Goal: Task Accomplishment & Management: Use online tool/utility

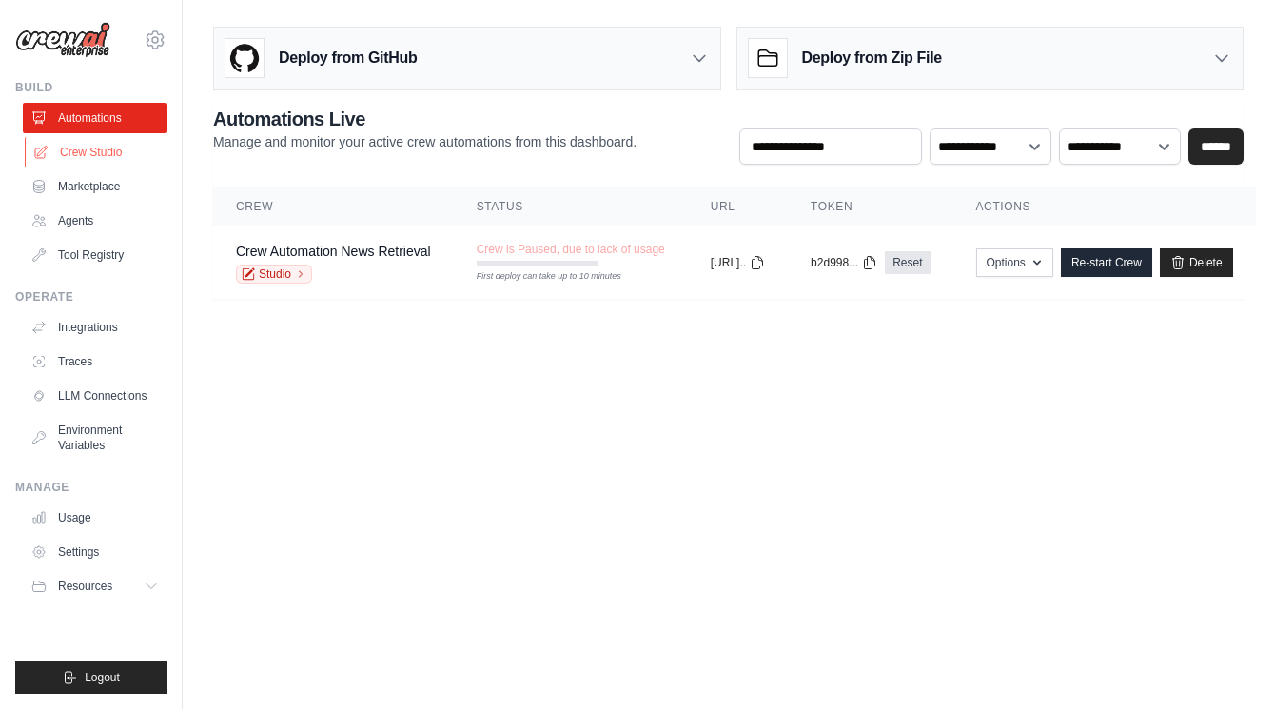
click at [89, 153] on link "Crew Studio" at bounding box center [97, 152] width 144 height 30
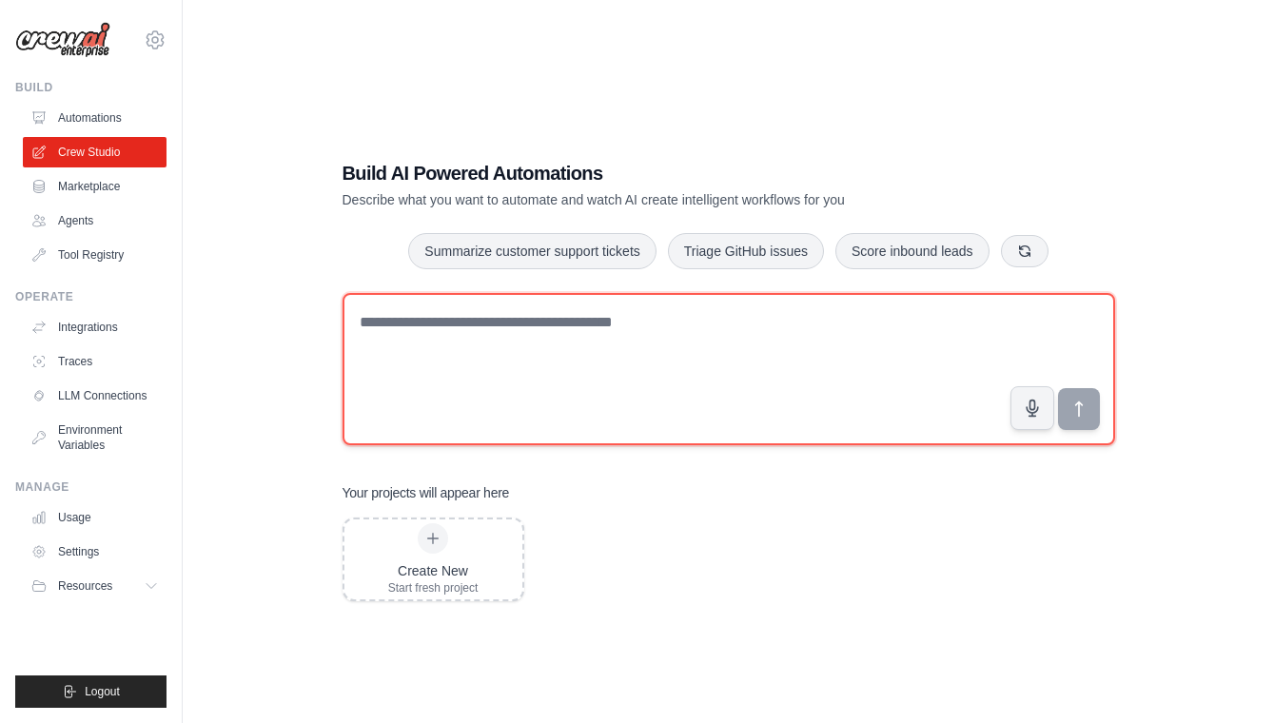
click at [492, 341] on textarea at bounding box center [728, 369] width 773 height 152
click at [632, 357] on textarea at bounding box center [728, 369] width 773 height 152
click at [639, 372] on textarea "**********" at bounding box center [728, 369] width 773 height 152
type textarea "**********"
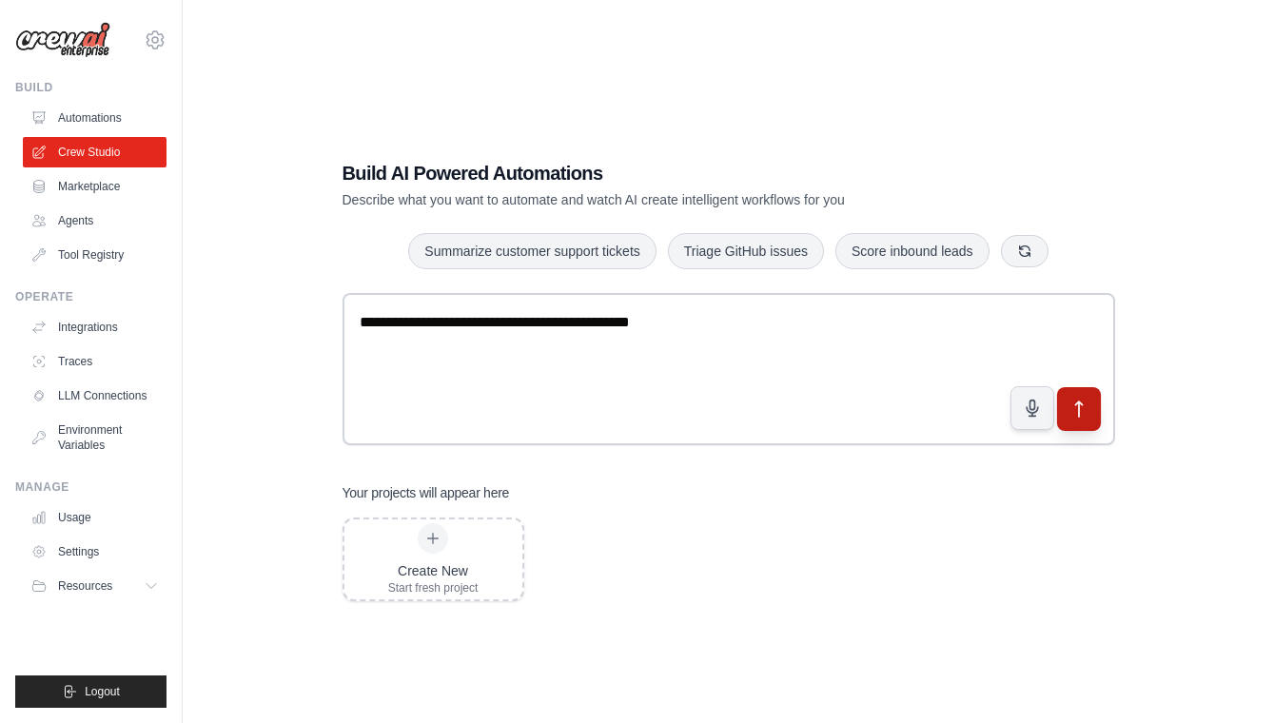
click at [1087, 422] on button "submit" at bounding box center [1078, 409] width 44 height 44
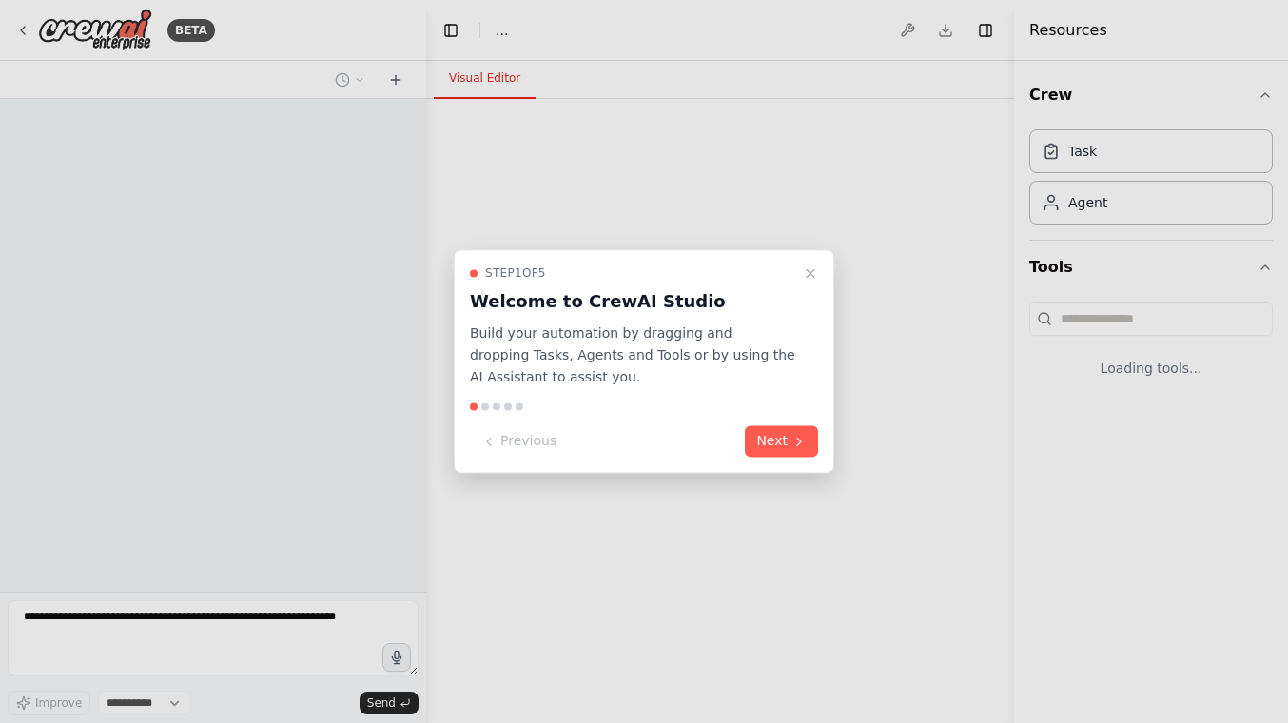
select select "****"
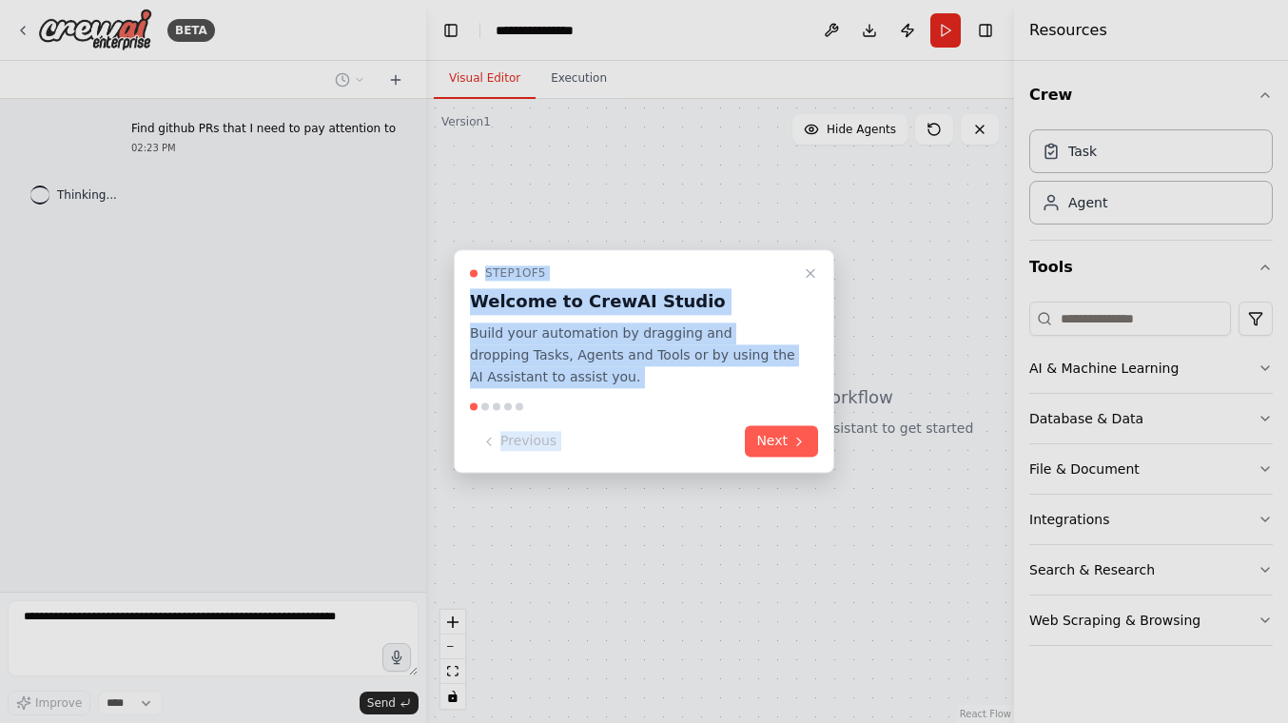
drag, startPoint x: 0, startPoint y: 0, endPoint x: 666, endPoint y: 422, distance: 788.6
click at [689, 422] on div "**********" at bounding box center [644, 361] width 1288 height 723
click at [786, 446] on button "Next" at bounding box center [781, 441] width 73 height 31
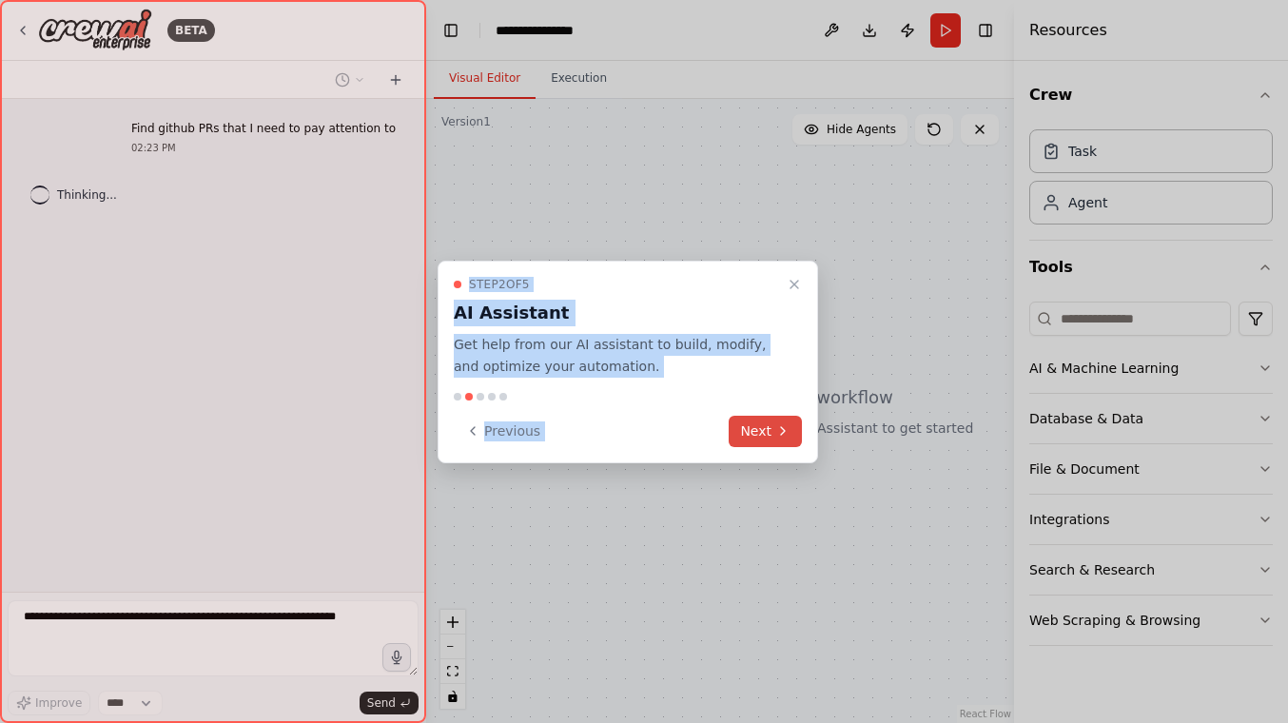
click at [766, 433] on button "Next" at bounding box center [765, 431] width 73 height 31
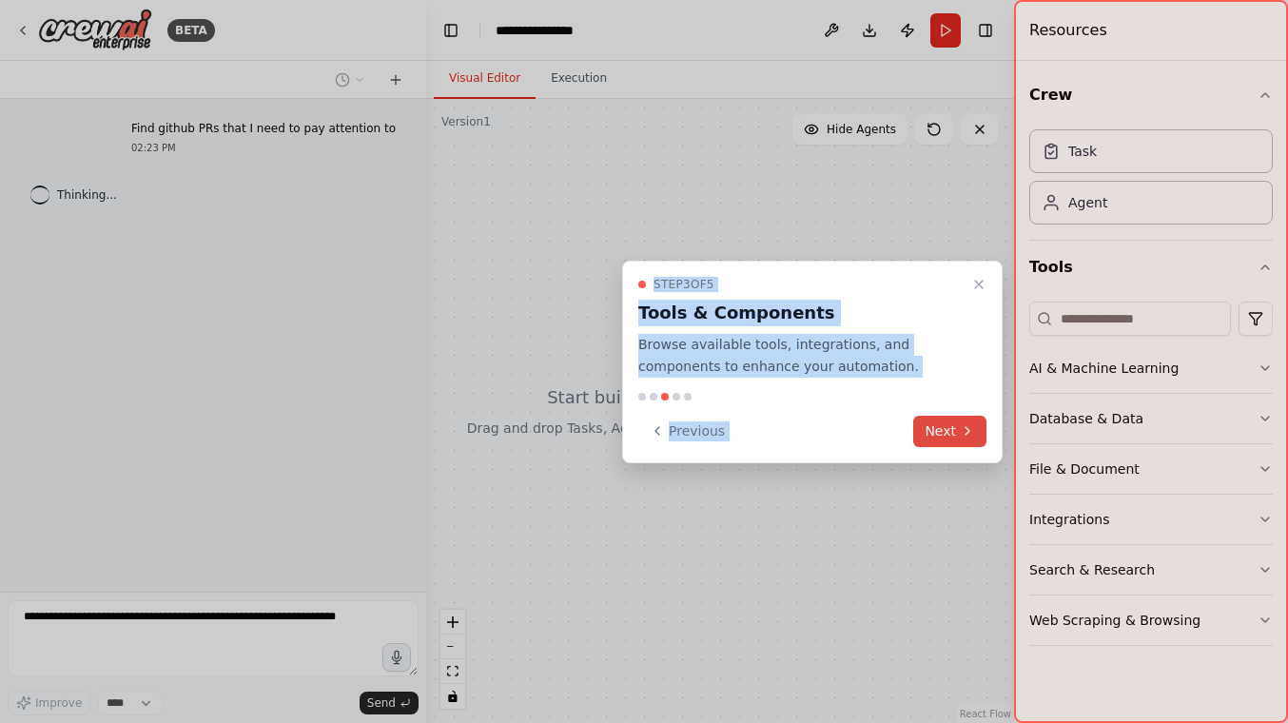
click at [984, 434] on button "Next" at bounding box center [949, 431] width 73 height 31
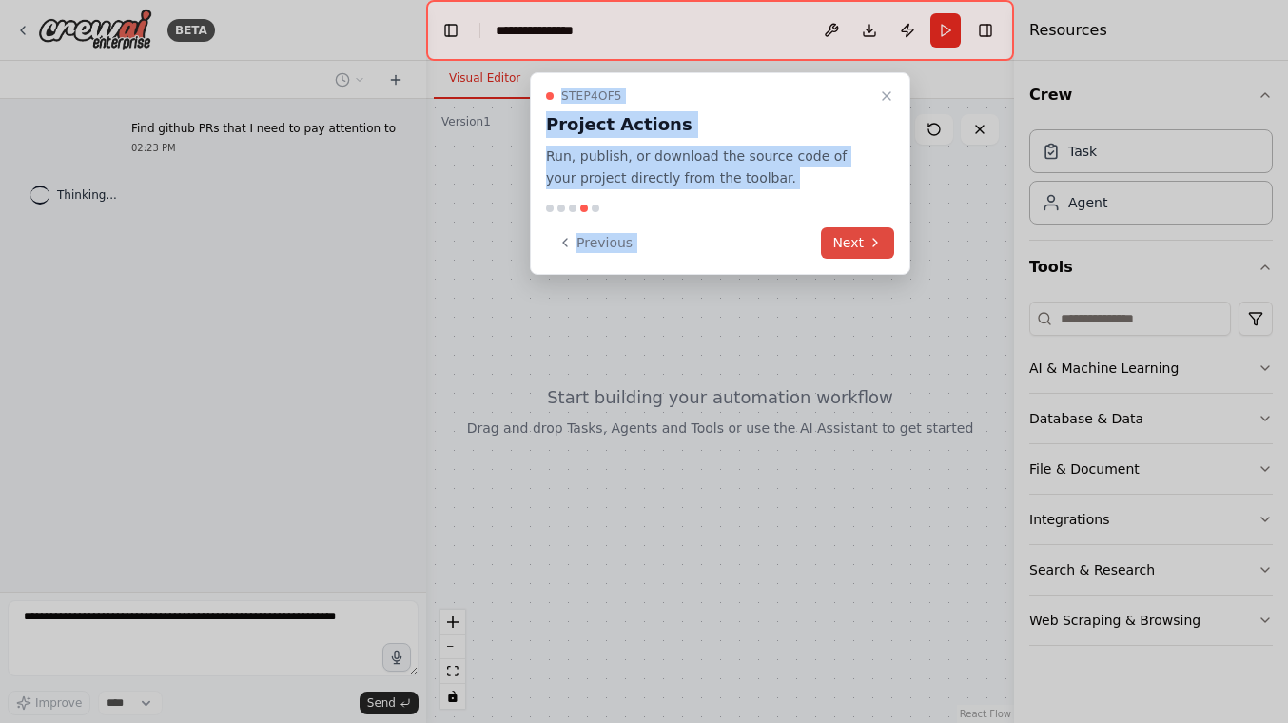
click at [836, 243] on button "Next" at bounding box center [857, 242] width 73 height 31
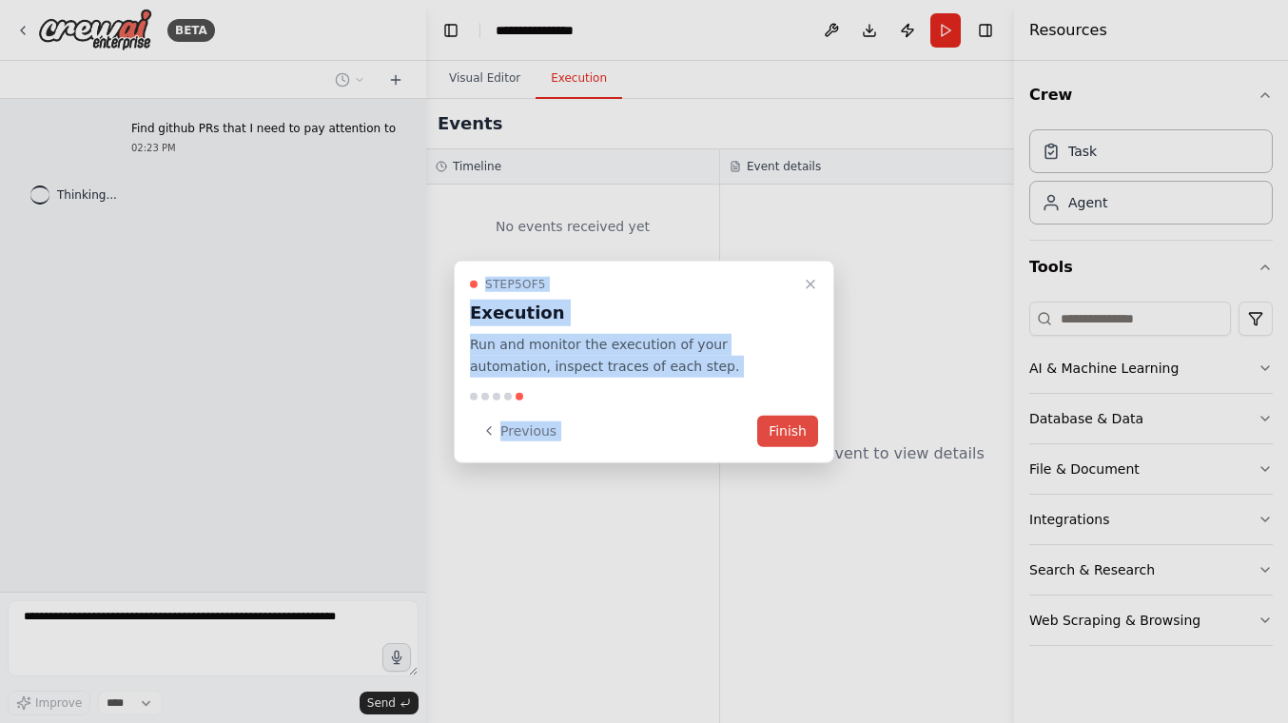
click at [780, 428] on button "Finish" at bounding box center [787, 430] width 61 height 31
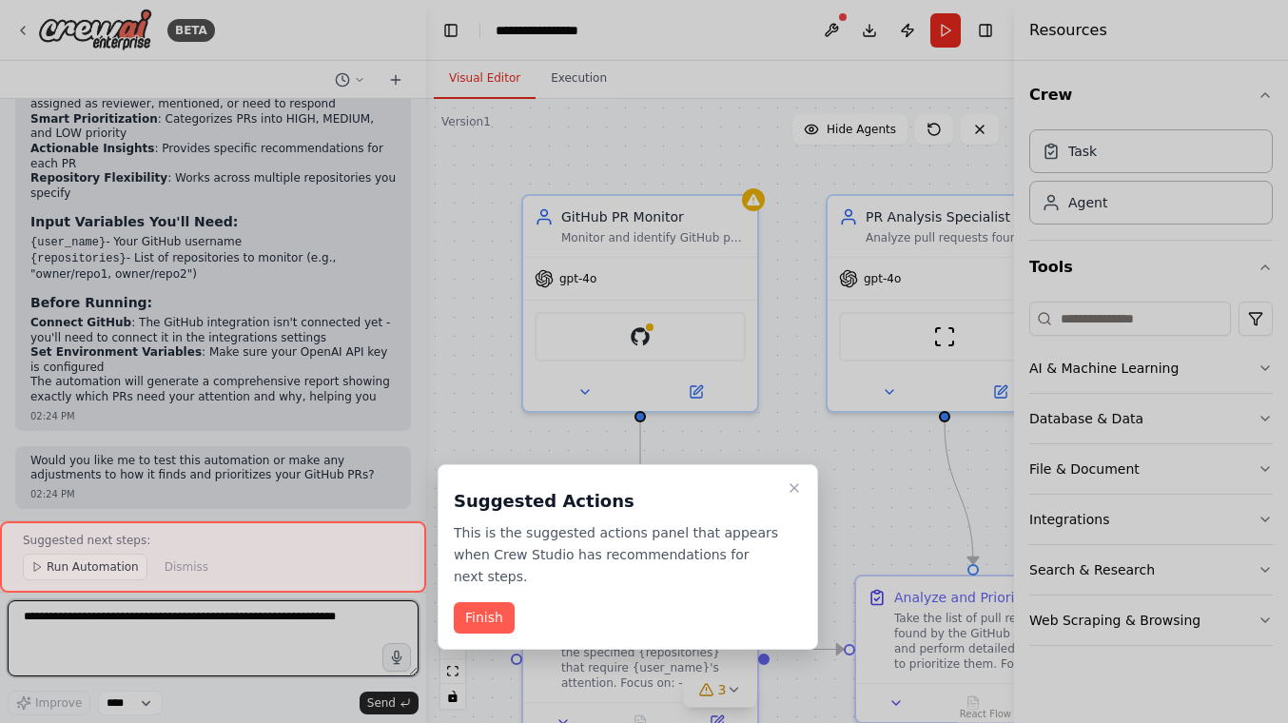
scroll to position [1881, 0]
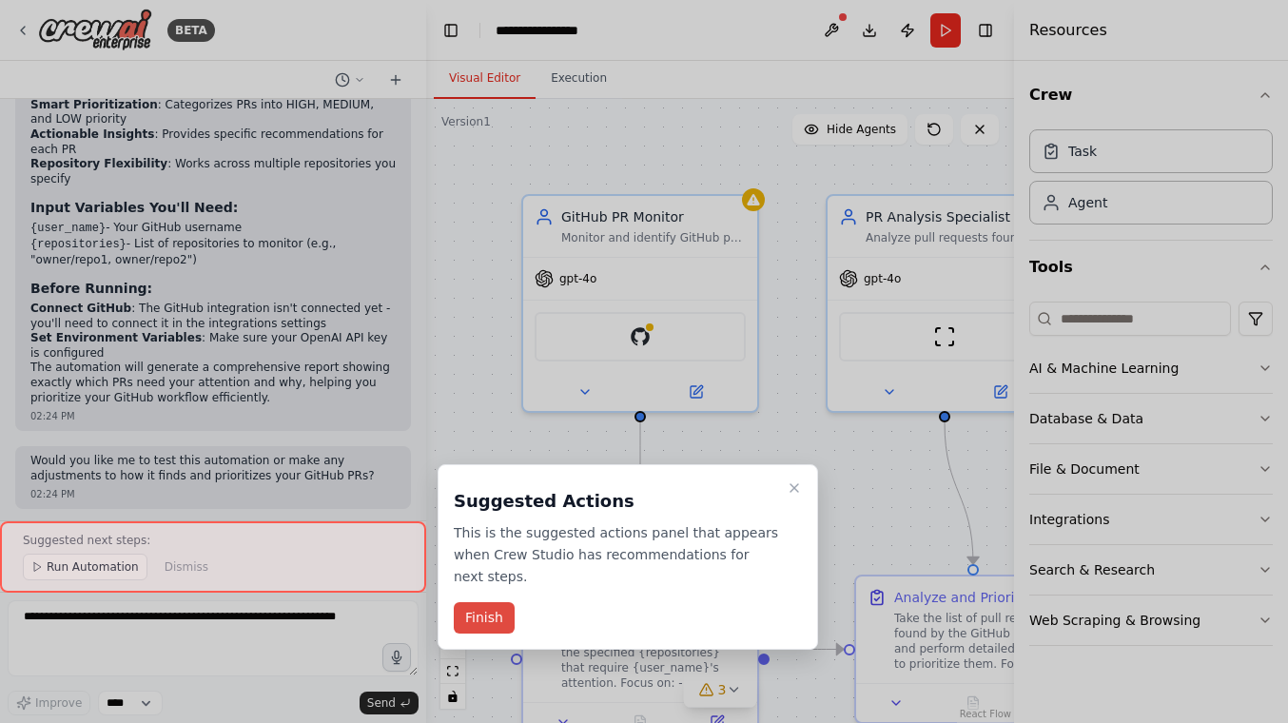
click at [493, 620] on button "Finish" at bounding box center [484, 617] width 61 height 31
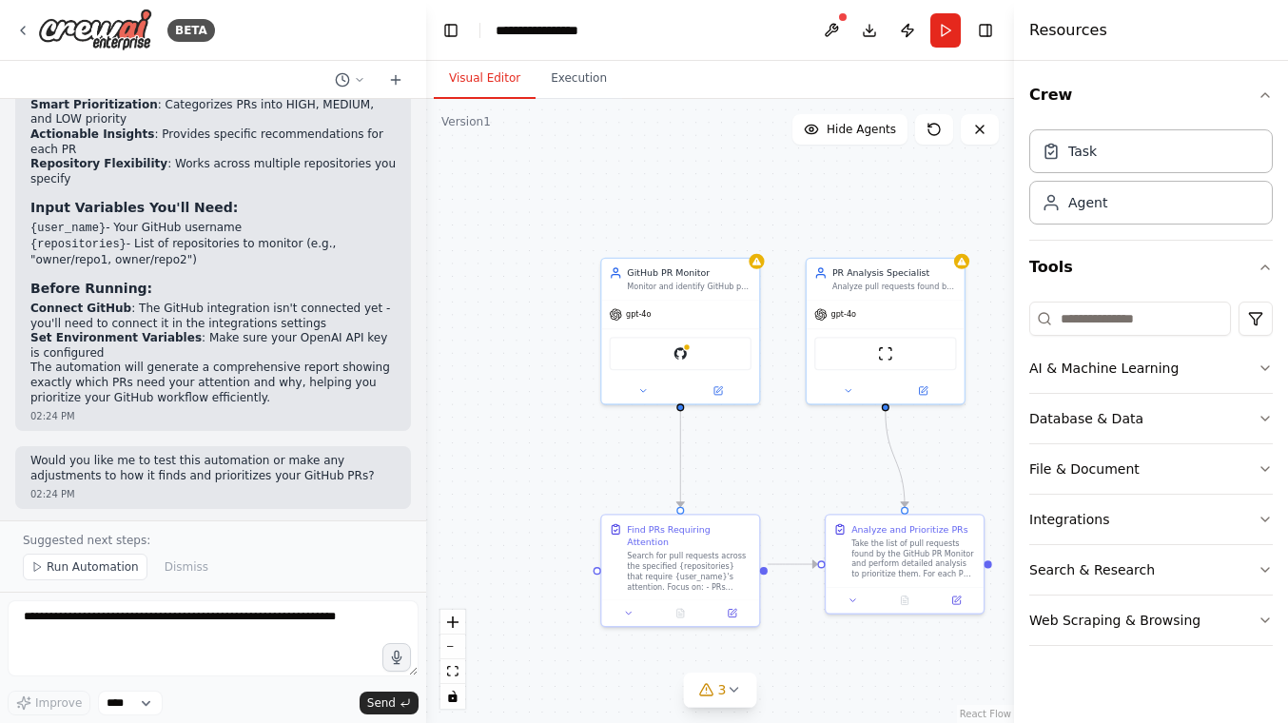
drag, startPoint x: 689, startPoint y: 517, endPoint x: 777, endPoint y: 466, distance: 101.8
click at [777, 466] on div ".deletable-edge-delete-btn { width: 20px; height: 20px; border: 0px solid #ffff…" at bounding box center [720, 411] width 588 height 624
drag, startPoint x: 777, startPoint y: 466, endPoint x: 749, endPoint y: 432, distance: 44.6
click at [749, 433] on div ".deletable-edge-delete-btn { width: 20px; height: 20px; border: 0px solid #ffff…" at bounding box center [720, 411] width 588 height 624
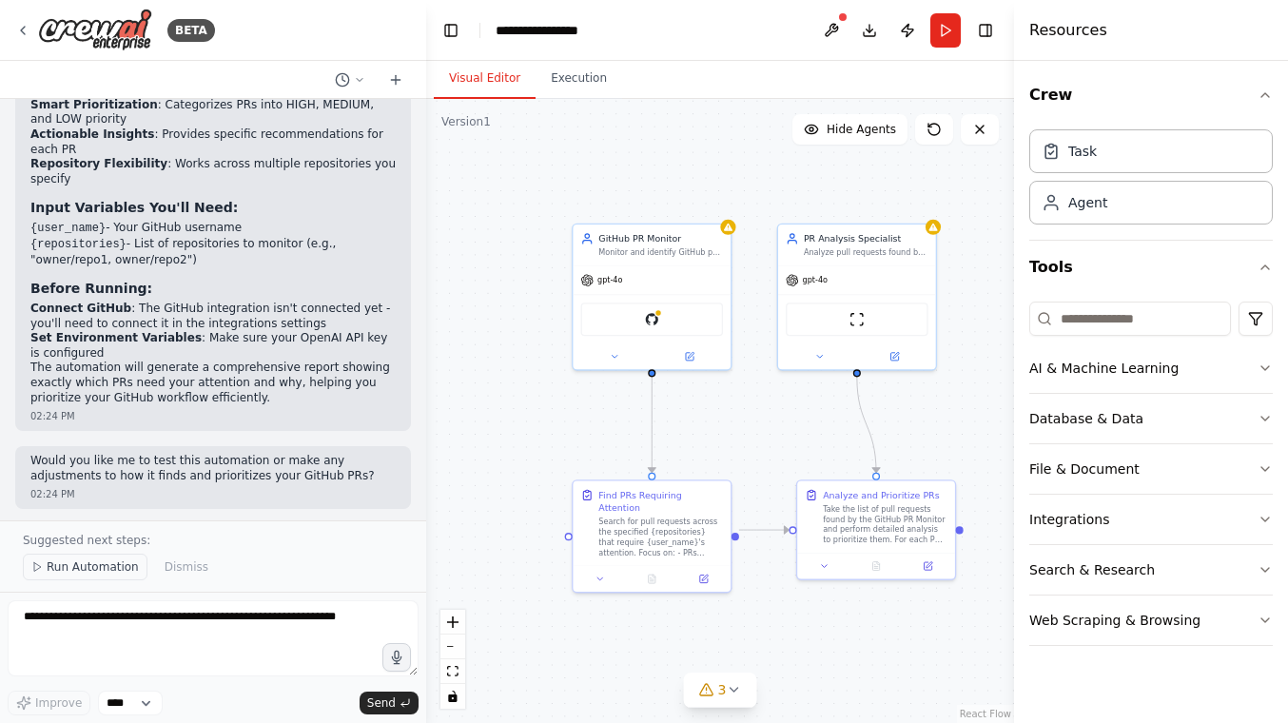
click at [103, 570] on span "Run Automation" at bounding box center [93, 566] width 92 height 15
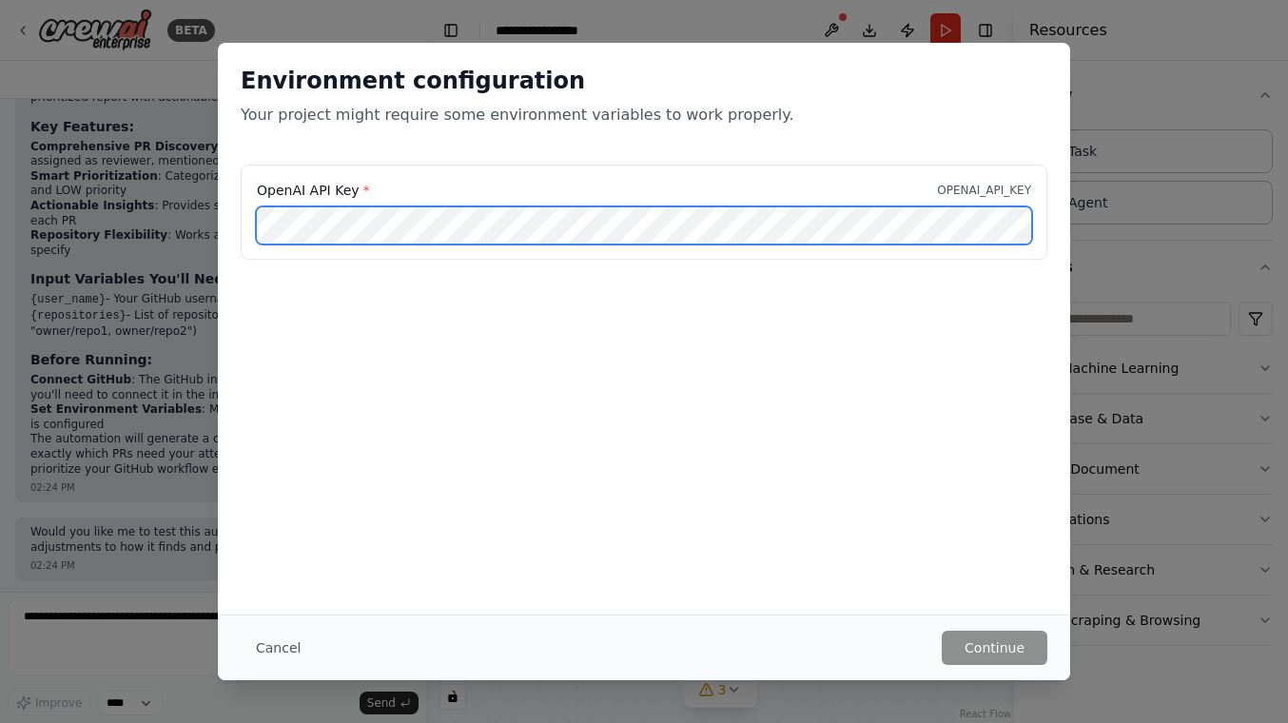
scroll to position [0, 257]
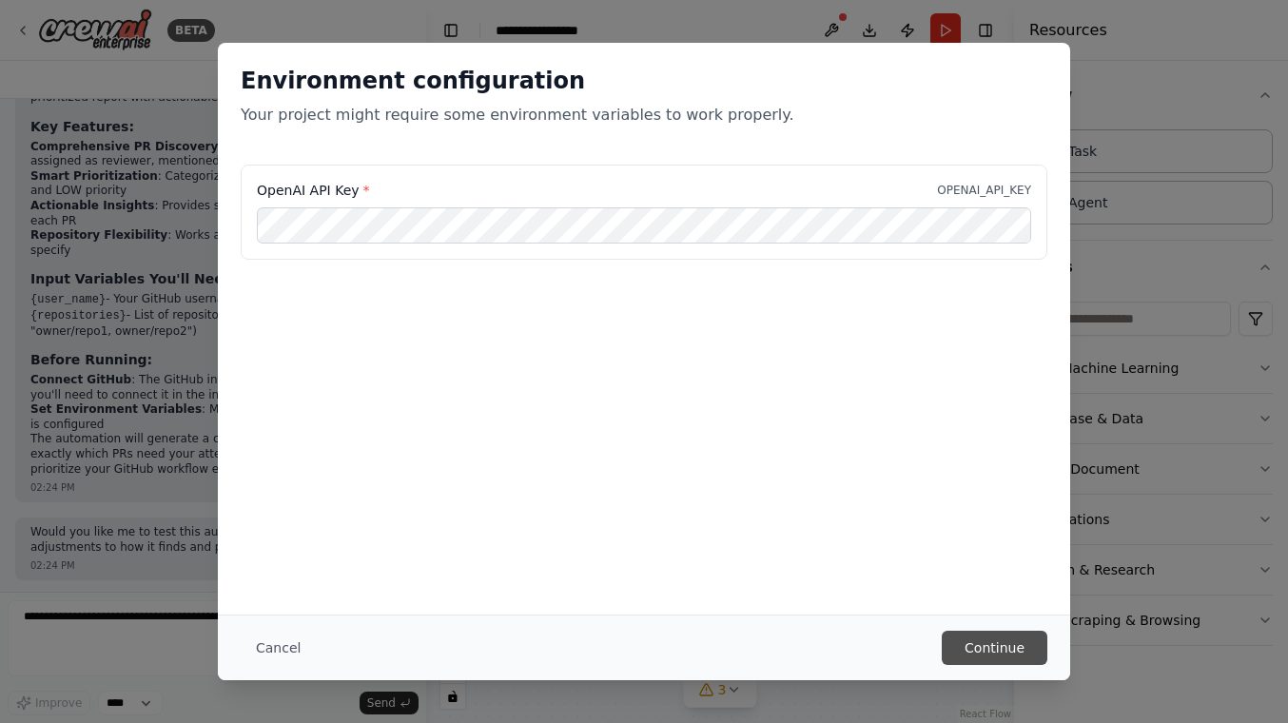
click at [968, 650] on button "Continue" at bounding box center [995, 648] width 106 height 34
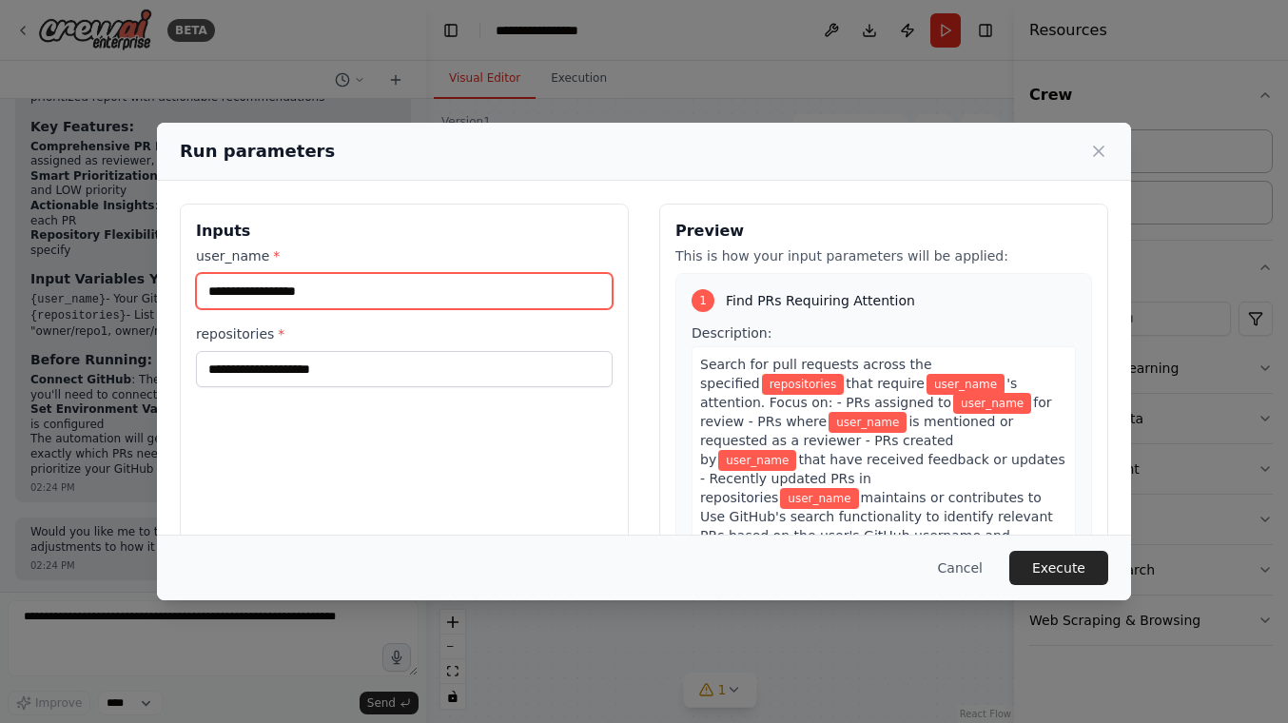
click at [507, 300] on input "user_name *" at bounding box center [404, 291] width 417 height 36
type input "**********"
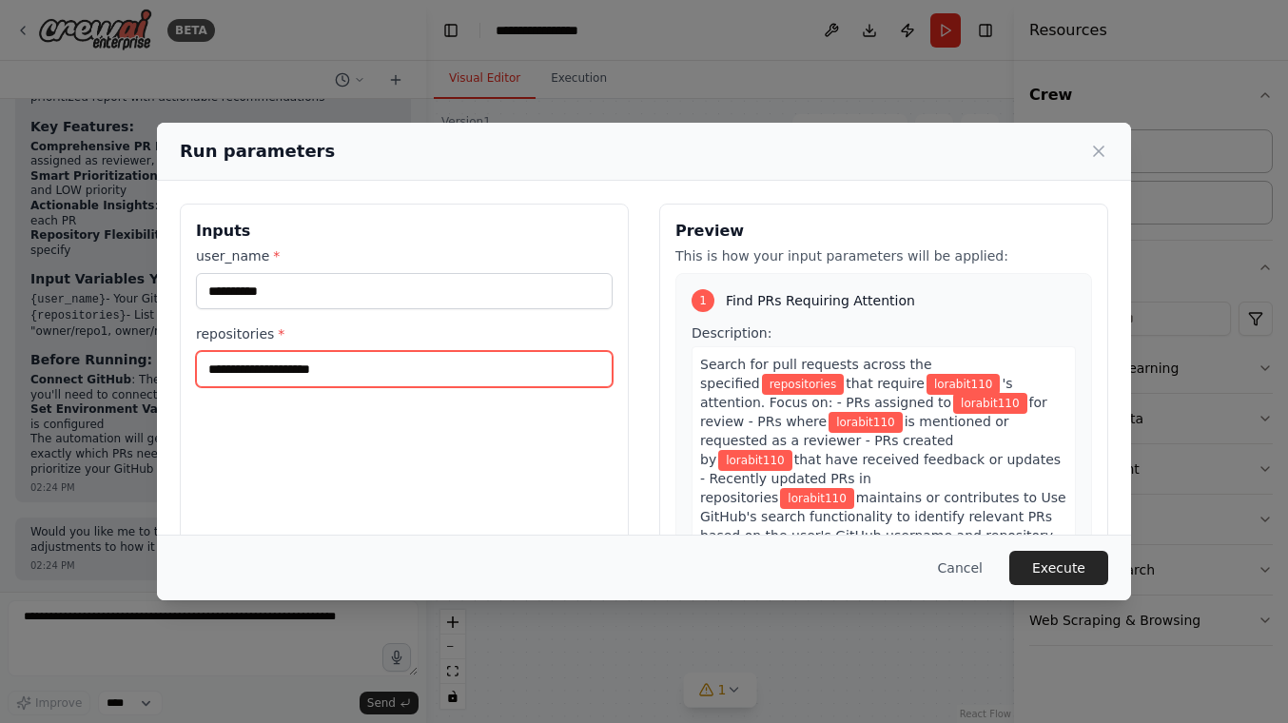
click at [292, 369] on input "repositories *" at bounding box center [404, 369] width 417 height 36
paste input "**********"
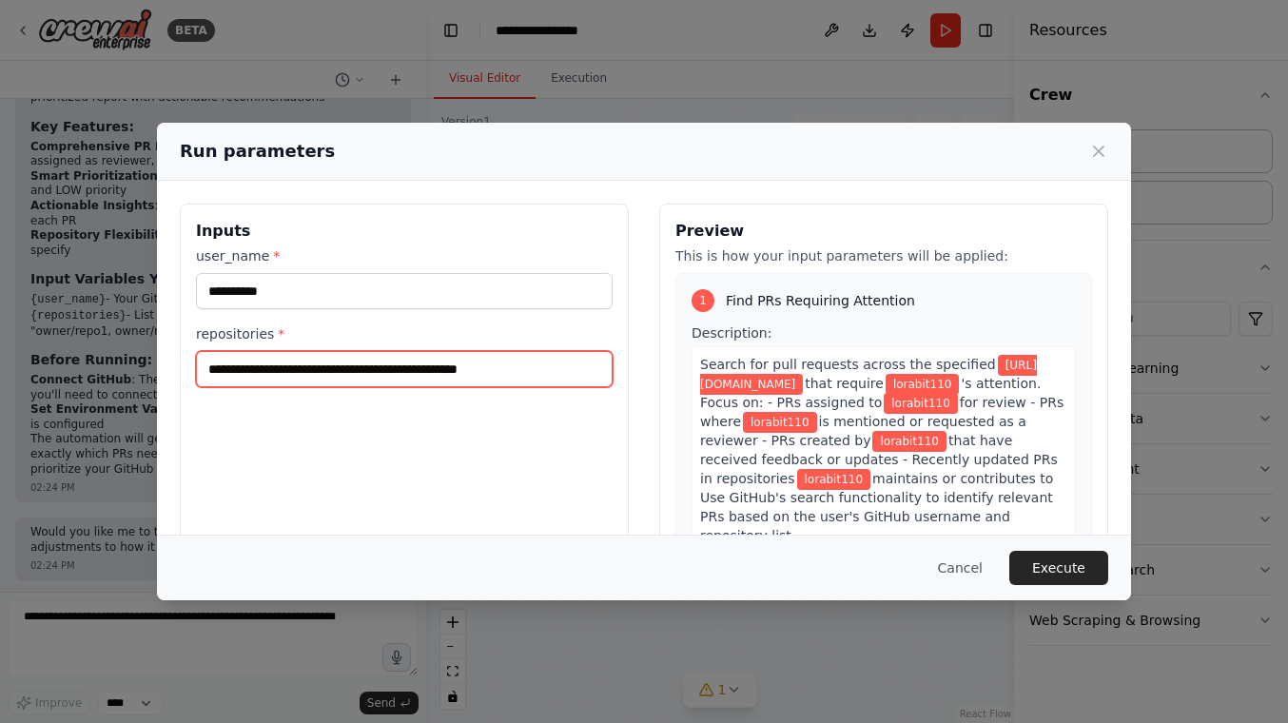
type input "**********"
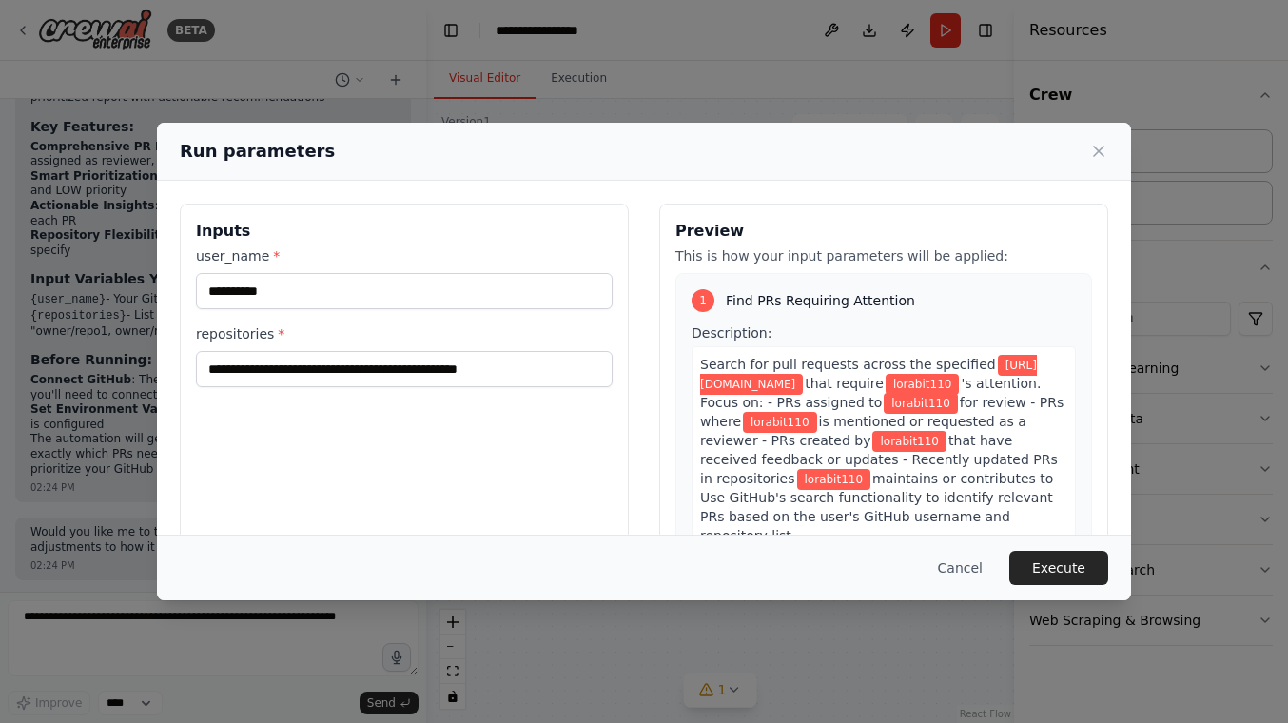
click at [291, 471] on div "**********" at bounding box center [404, 429] width 449 height 451
click at [1055, 567] on button "Execute" at bounding box center [1058, 568] width 99 height 34
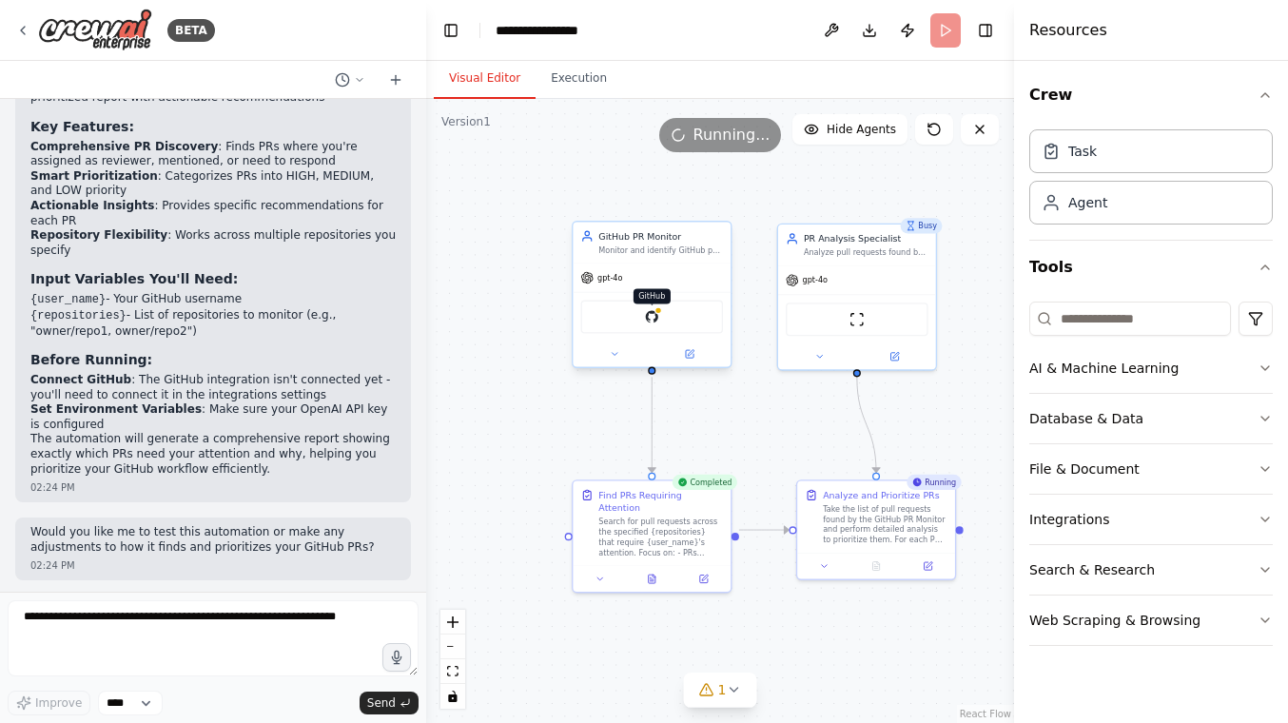
click at [654, 320] on img at bounding box center [651, 316] width 15 height 15
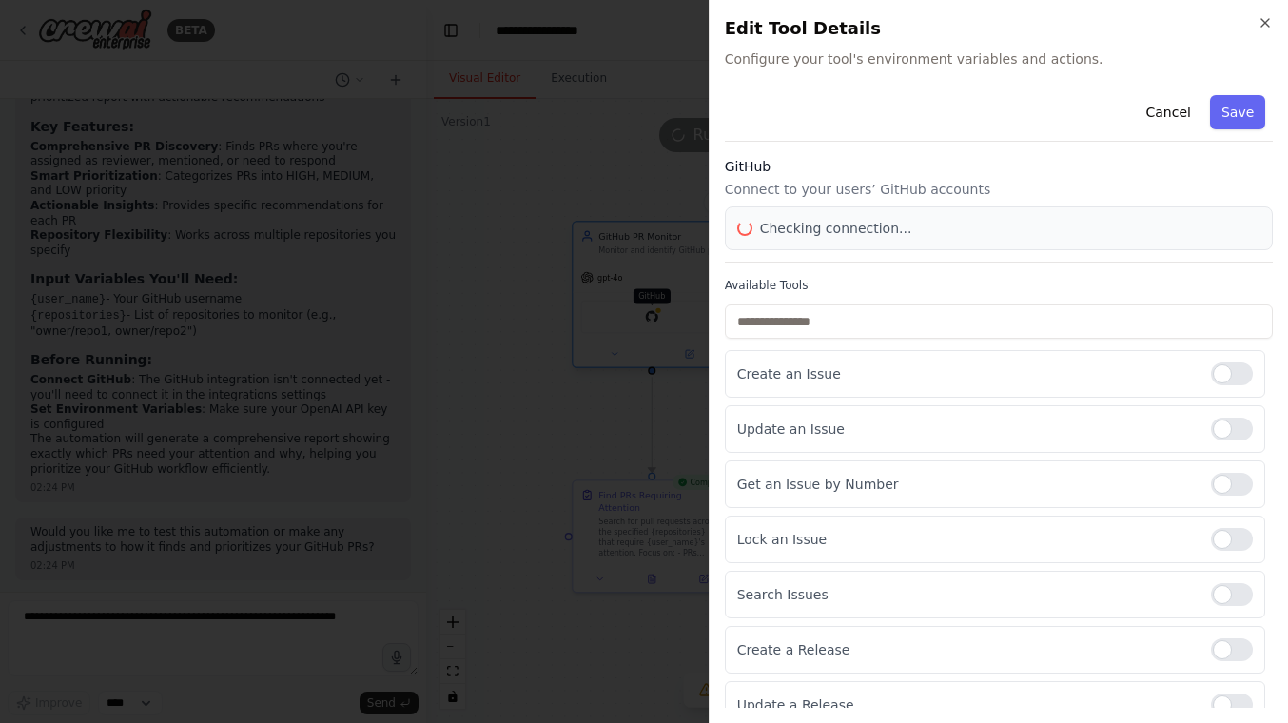
scroll to position [1881, 0]
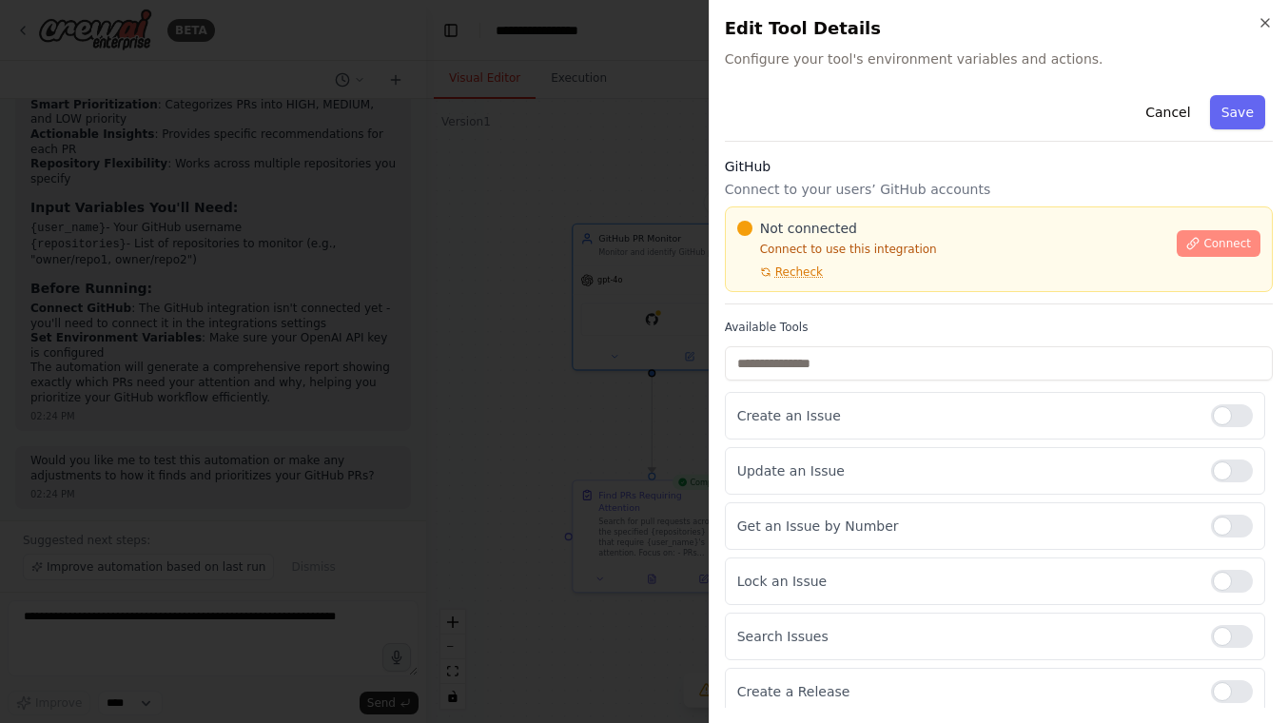
click at [1203, 248] on span "Connect" at bounding box center [1227, 243] width 48 height 15
click at [859, 212] on div "Not connected Connect to use this integration Recheck Connect" at bounding box center [999, 249] width 548 height 86
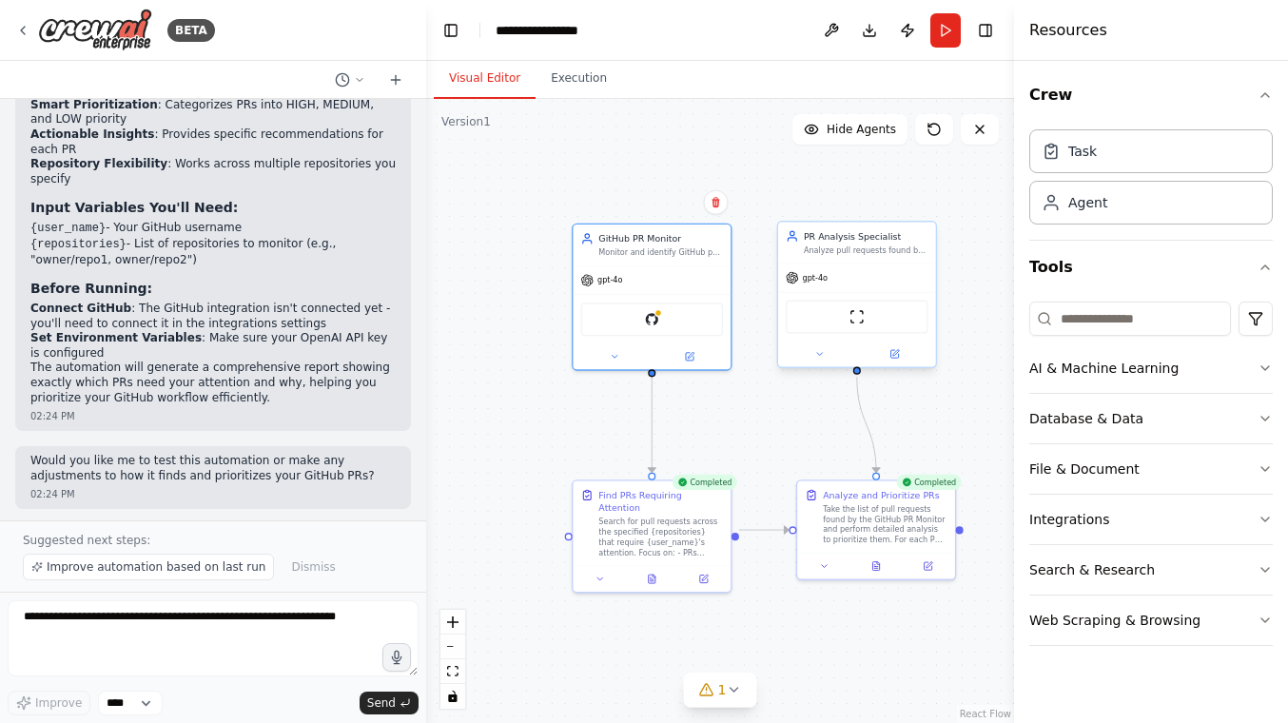
click at [899, 269] on div "gpt-4o" at bounding box center [857, 278] width 158 height 29
click at [859, 324] on div "ScrapeWebsiteTool" at bounding box center [857, 317] width 143 height 33
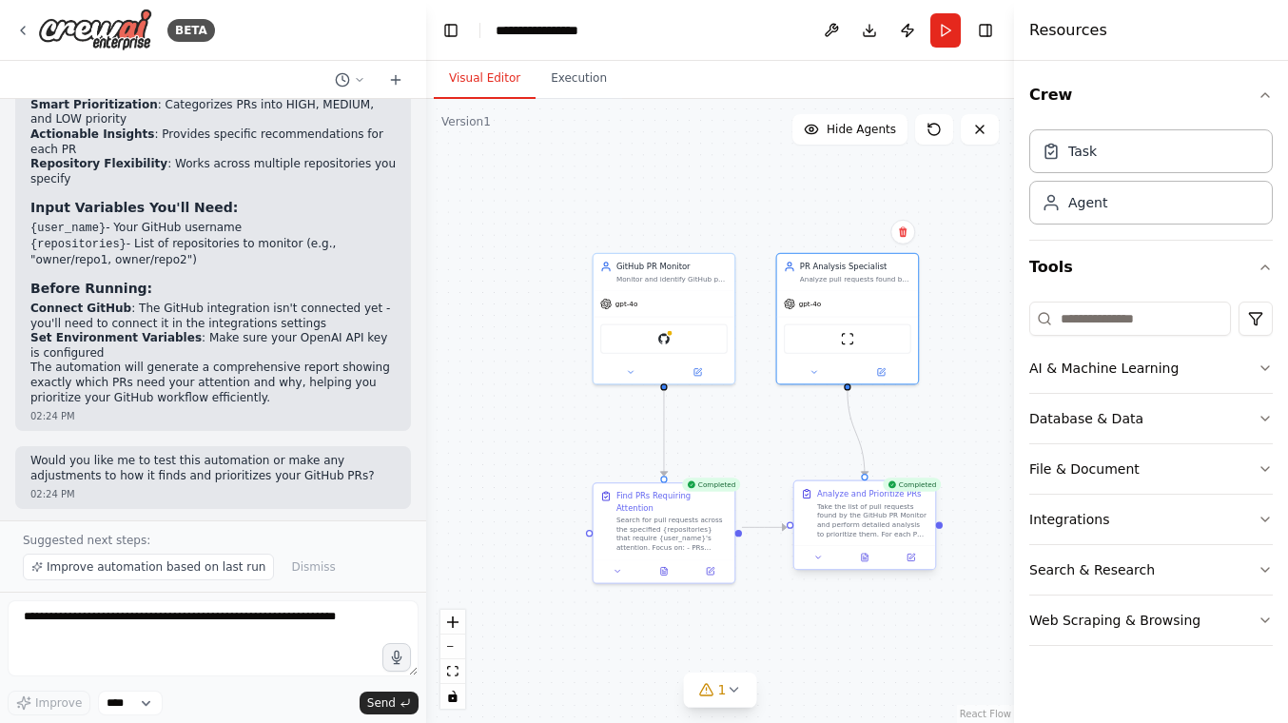
click at [868, 535] on div "Take the list of pull requests found by the GitHub PR Monitor and perform detai…" at bounding box center [872, 519] width 111 height 37
click at [920, 493] on div "Analyze and Prioritize PRs" at bounding box center [872, 493] width 111 height 11
click at [949, 36] on button "Run" at bounding box center [945, 30] width 30 height 34
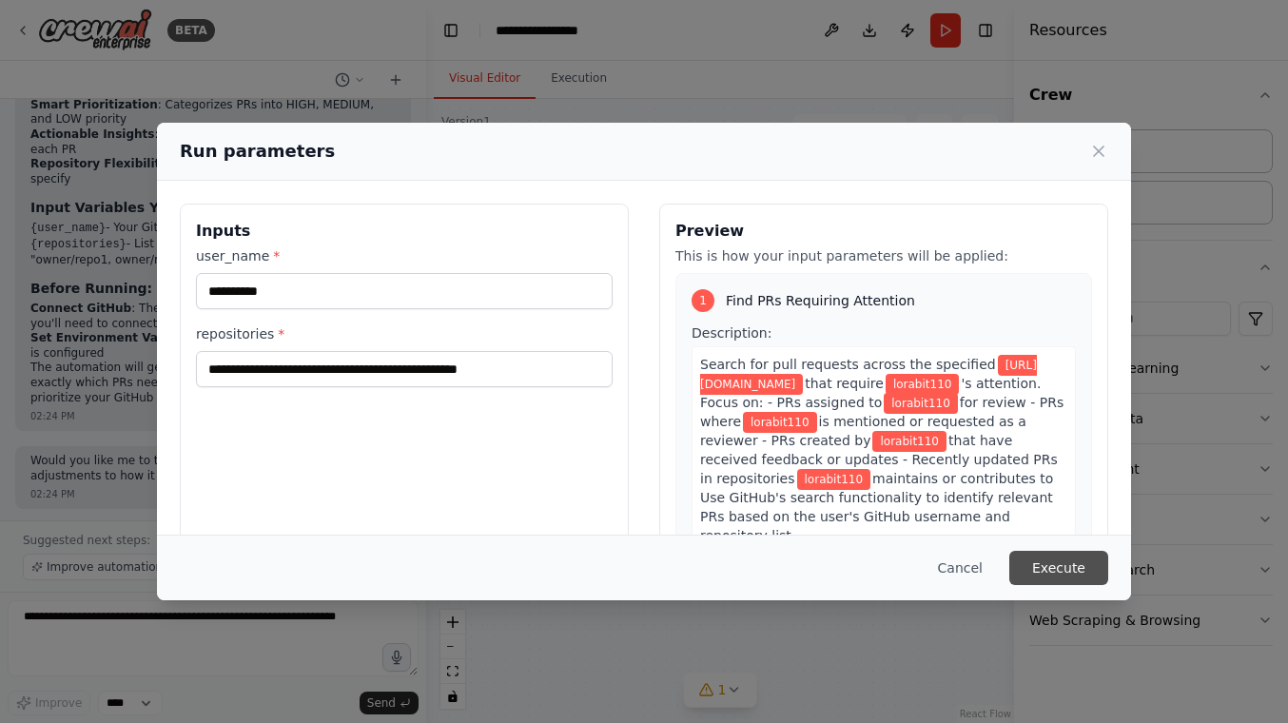
click at [1058, 572] on button "Execute" at bounding box center [1058, 568] width 99 height 34
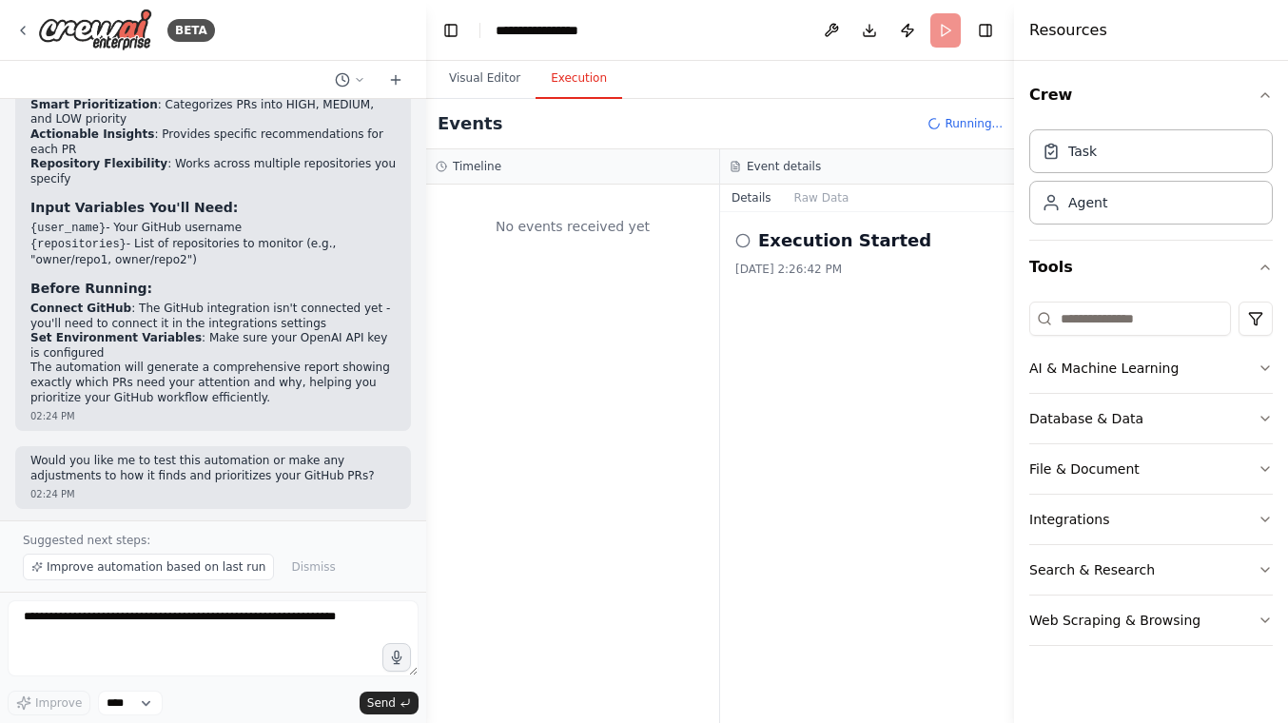
click at [560, 91] on button "Execution" at bounding box center [579, 79] width 87 height 40
click at [792, 257] on div "Execution Started 9/2/2025, 2:26:42 PM" at bounding box center [867, 251] width 264 height 49
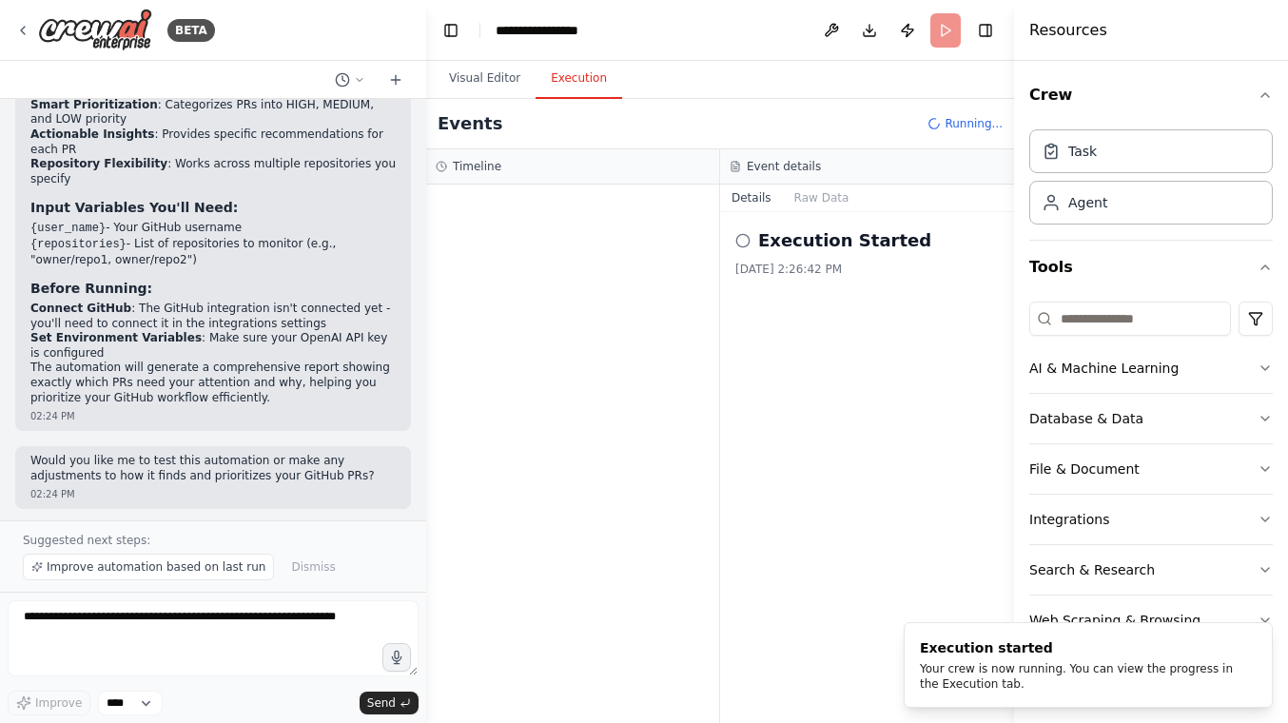
click at [805, 251] on h2 "Execution Started" at bounding box center [844, 240] width 173 height 27
click at [826, 191] on button "Raw Data" at bounding box center [822, 198] width 78 height 27
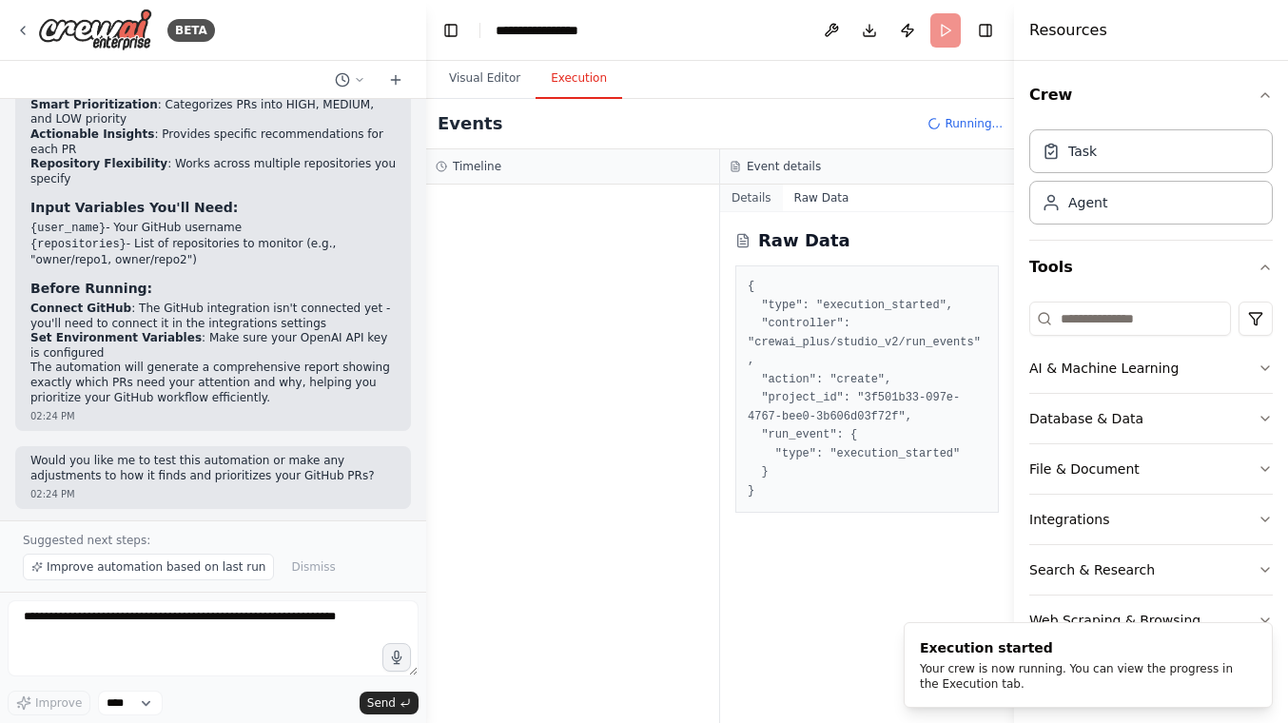
click at [748, 200] on button "Details" at bounding box center [751, 198] width 63 height 27
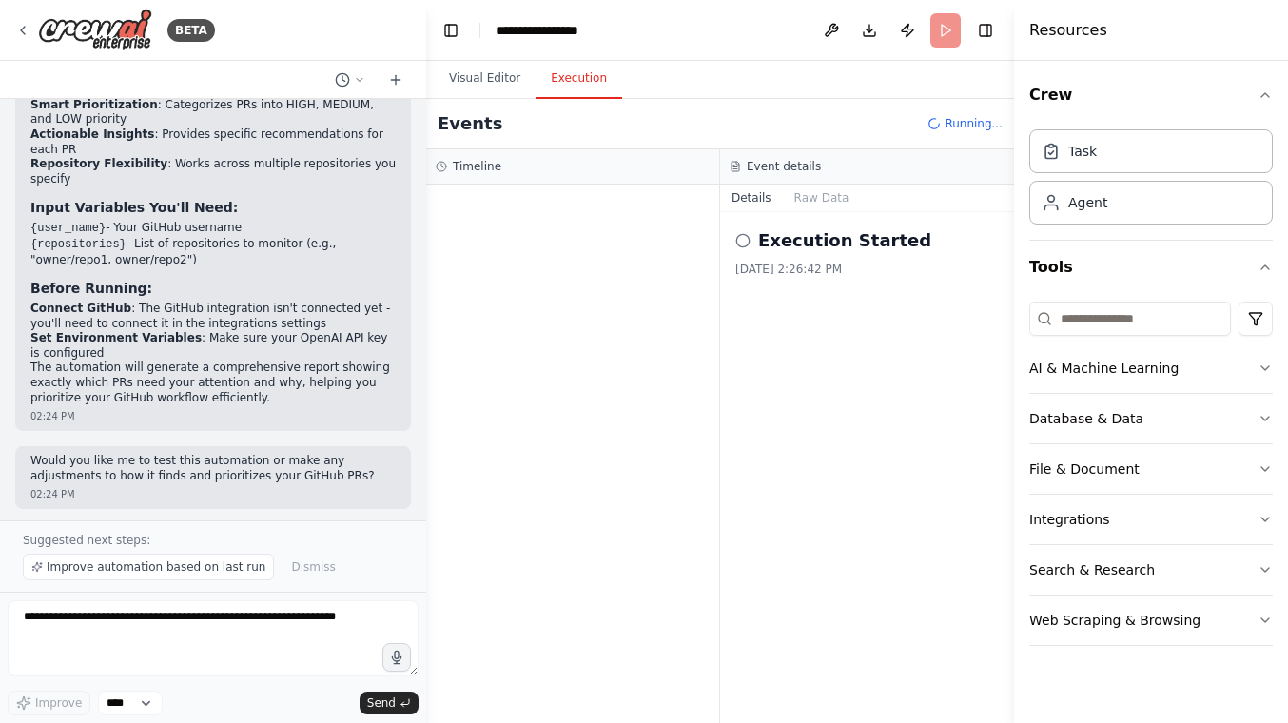
click at [959, 134] on div "Events Running..." at bounding box center [720, 124] width 588 height 50
click at [964, 123] on span "Running..." at bounding box center [974, 123] width 58 height 15
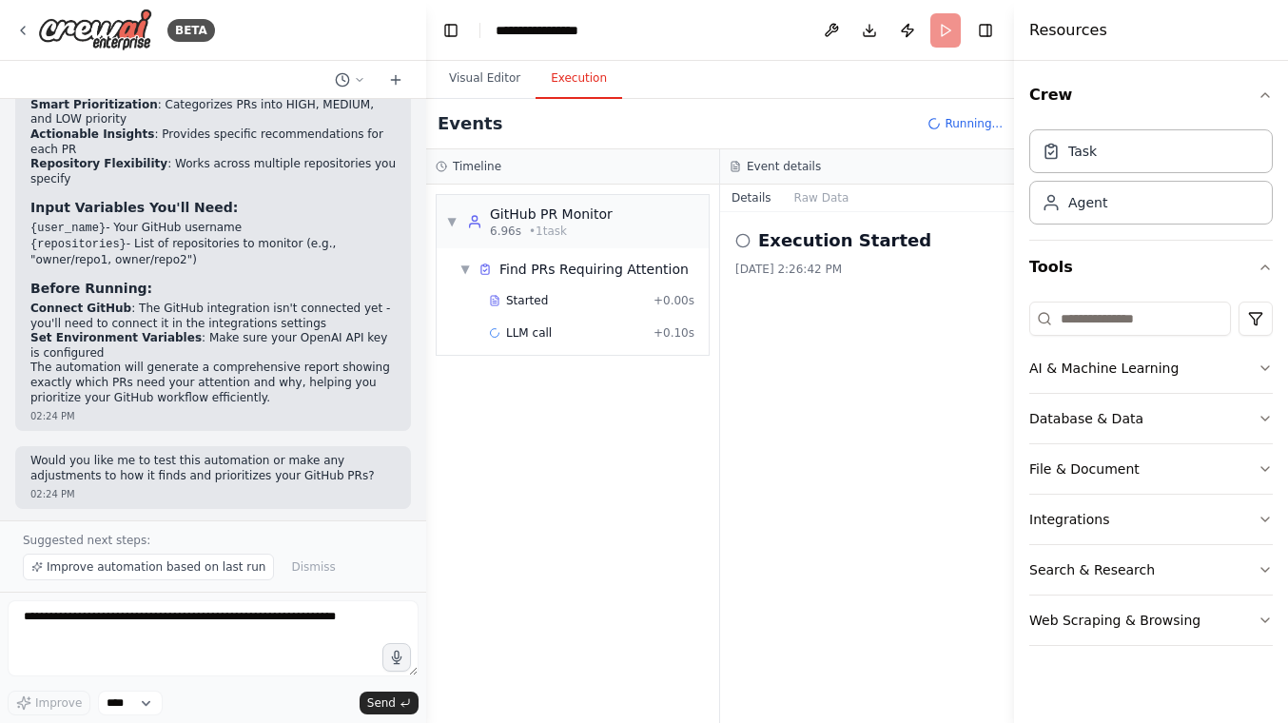
click at [956, 127] on span "Running..." at bounding box center [974, 123] width 58 height 15
click at [529, 309] on div "Started + 0.00s" at bounding box center [591, 300] width 219 height 29
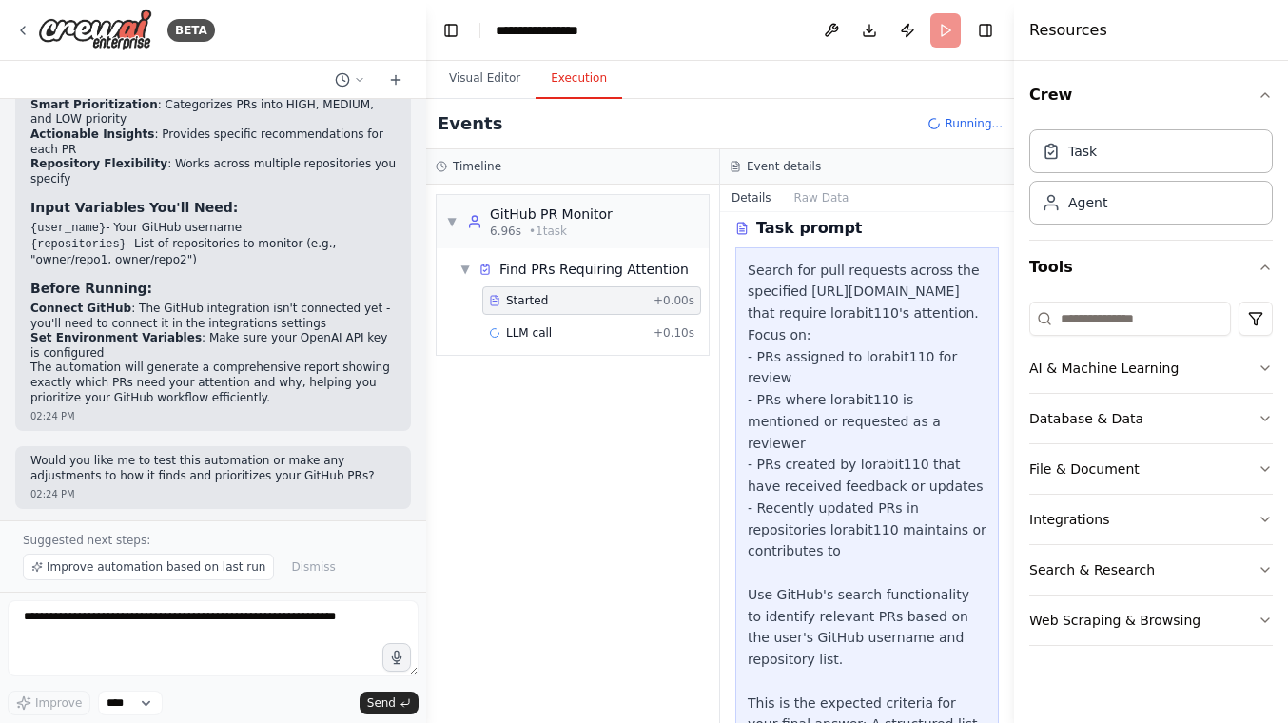
scroll to position [434, 0]
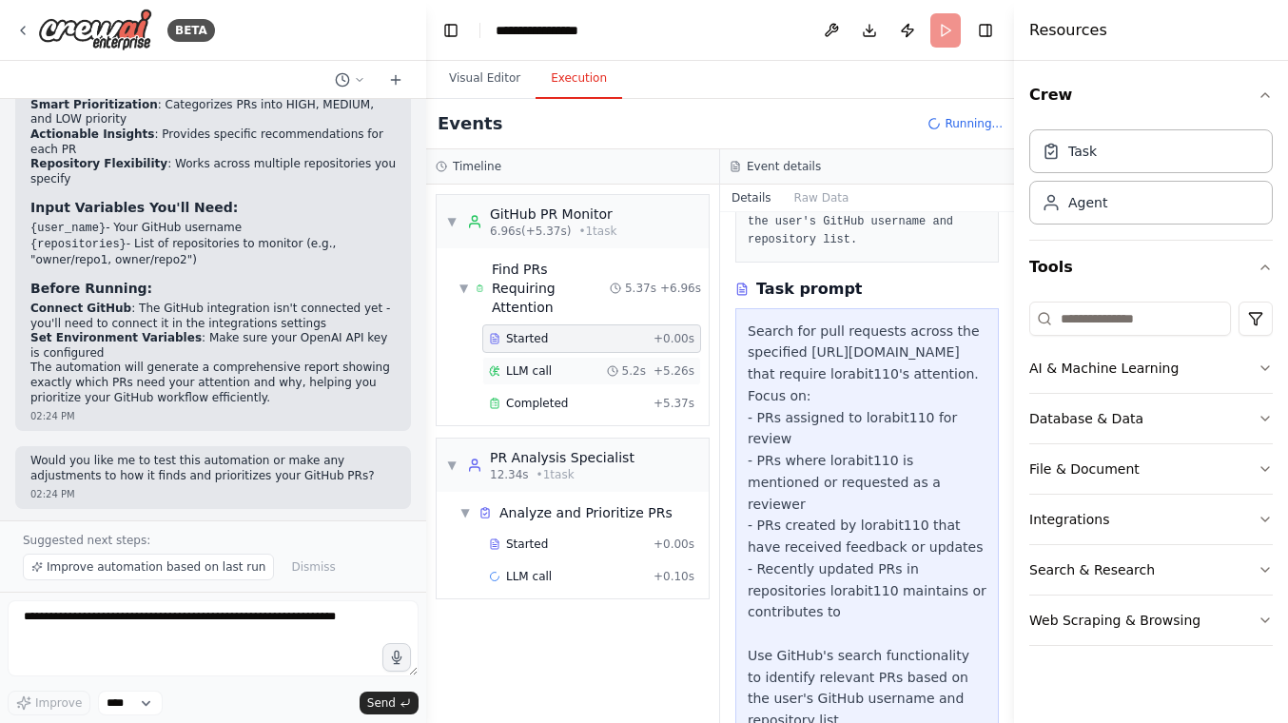
click at [579, 362] on div "LLM call 5.2s + 5.26s" at bounding box center [591, 371] width 219 height 29
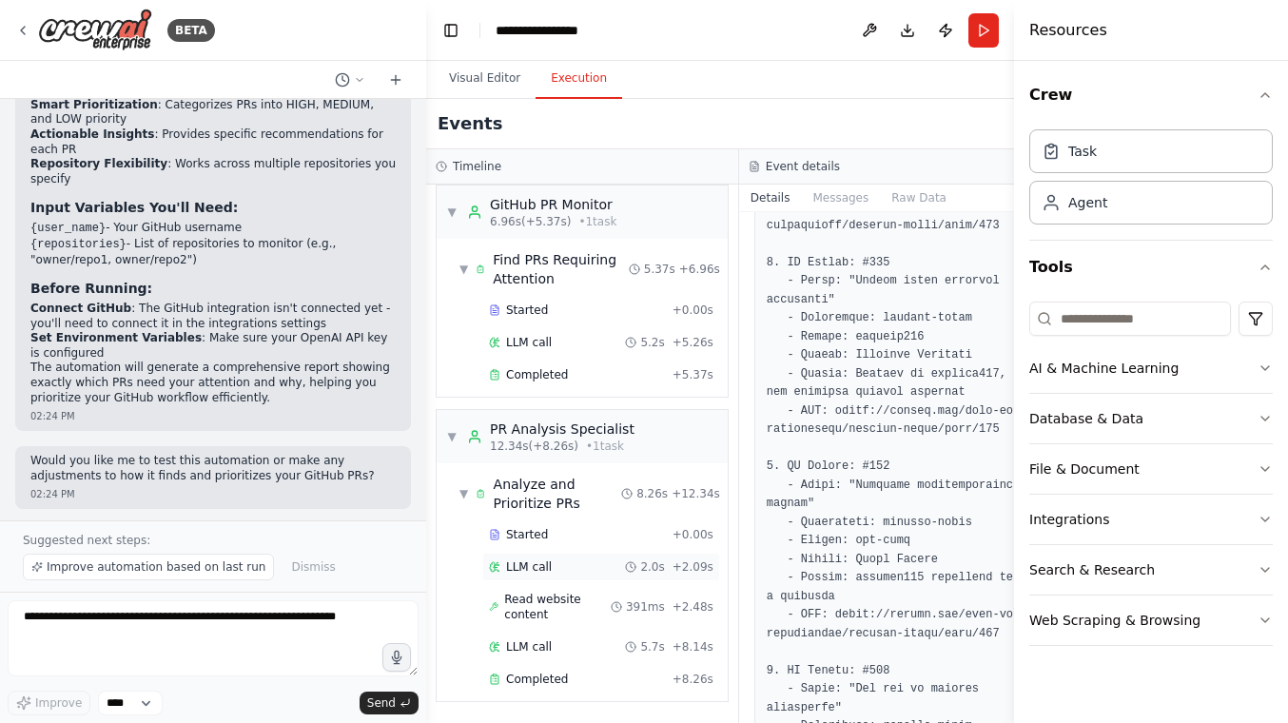
scroll to position [29, 0]
click at [577, 655] on div "LLM call 5.7s + 8.14s" at bounding box center [601, 647] width 238 height 29
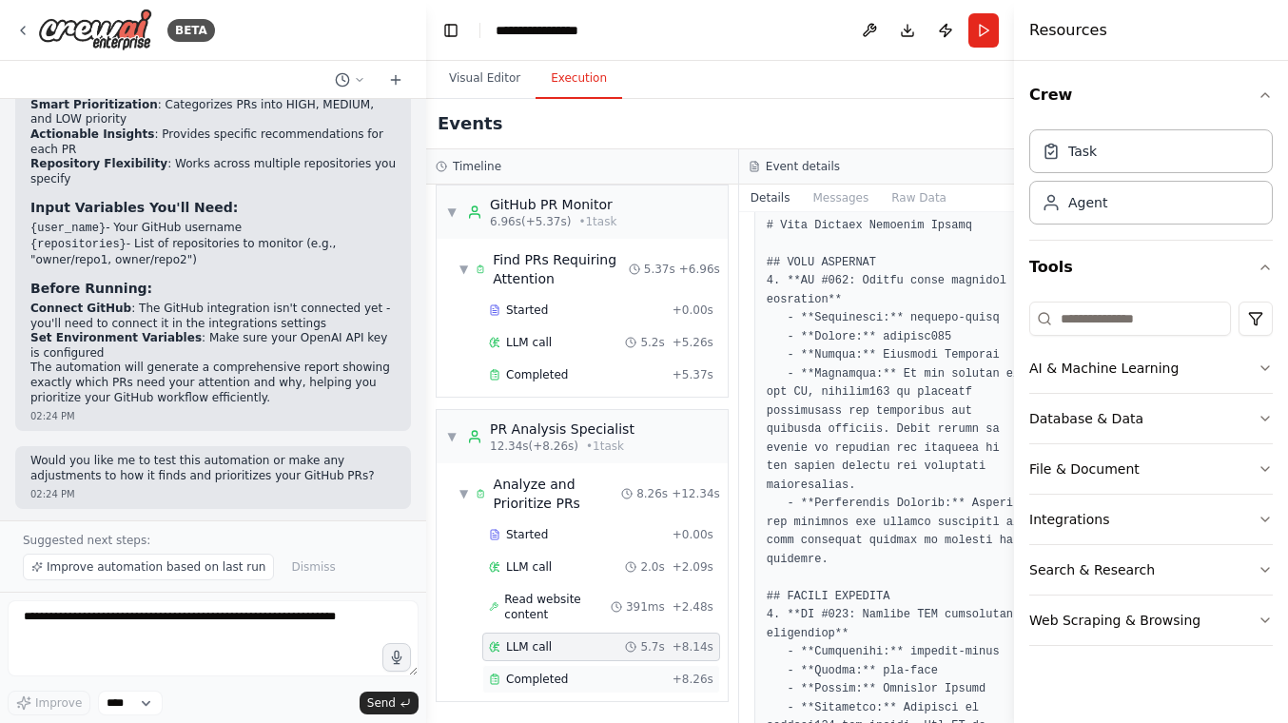
click at [554, 685] on span "Completed" at bounding box center [537, 679] width 62 height 15
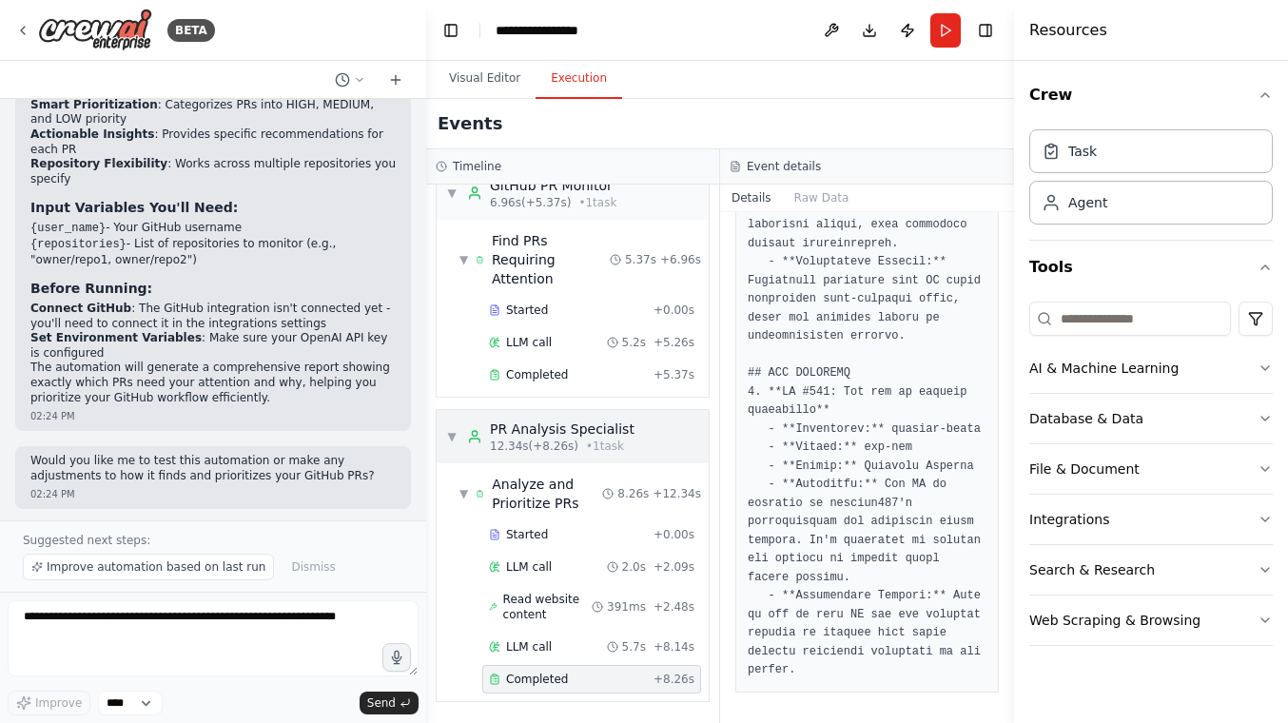
scroll to position [0, 0]
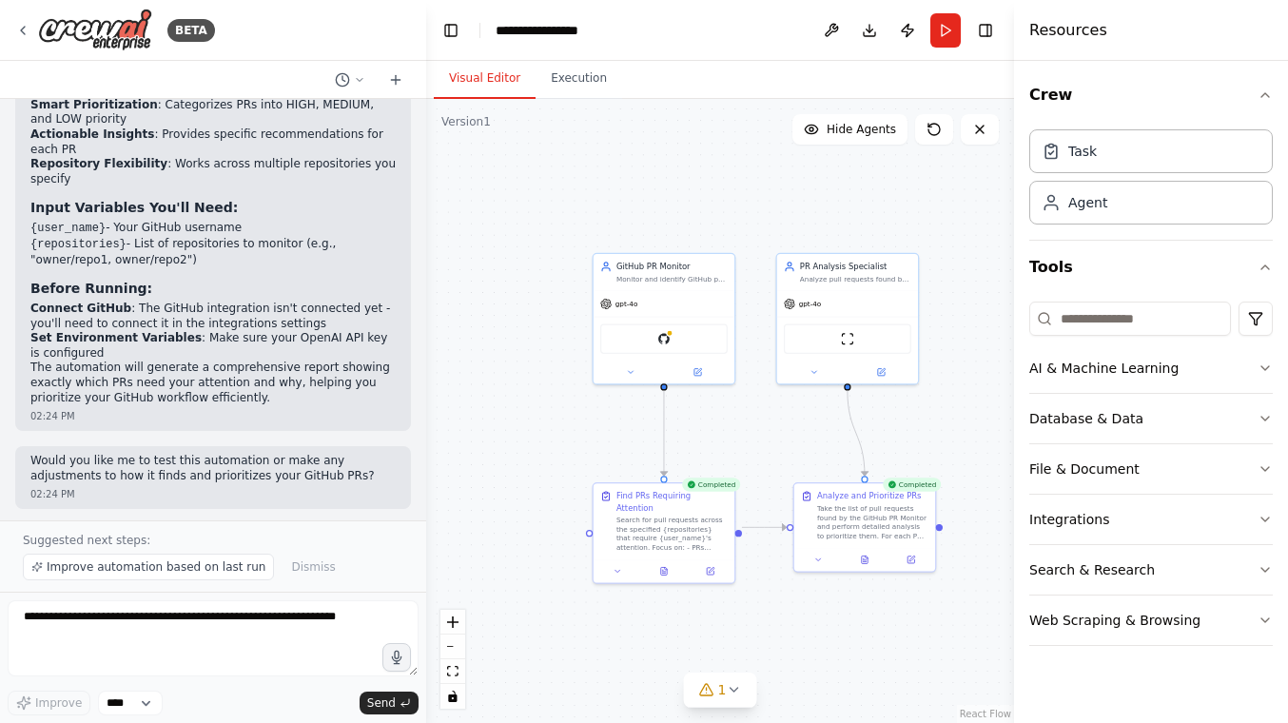
click at [480, 89] on button "Visual Editor" at bounding box center [485, 79] width 102 height 40
drag, startPoint x: 863, startPoint y: 316, endPoint x: 944, endPoint y: 316, distance: 80.9
click at [918, 316] on div "ScrapeWebsiteTool" at bounding box center [847, 336] width 141 height 44
click at [694, 333] on div "GitHub" at bounding box center [663, 336] width 127 height 29
click at [663, 345] on div "GitHub" at bounding box center [663, 336] width 127 height 29
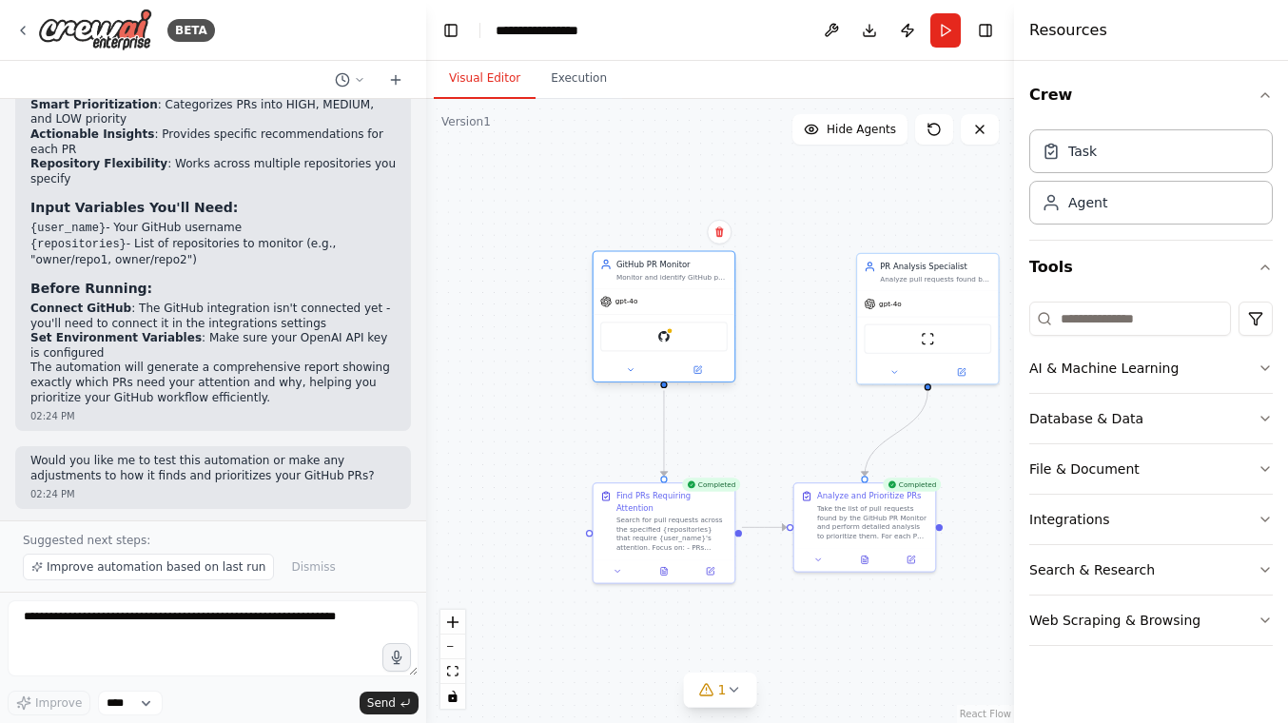
click at [665, 282] on div "GitHub PR Monitor Monitor and identify GitHub pull requests that require {user_…" at bounding box center [664, 270] width 141 height 37
click at [663, 339] on img at bounding box center [663, 336] width 13 height 13
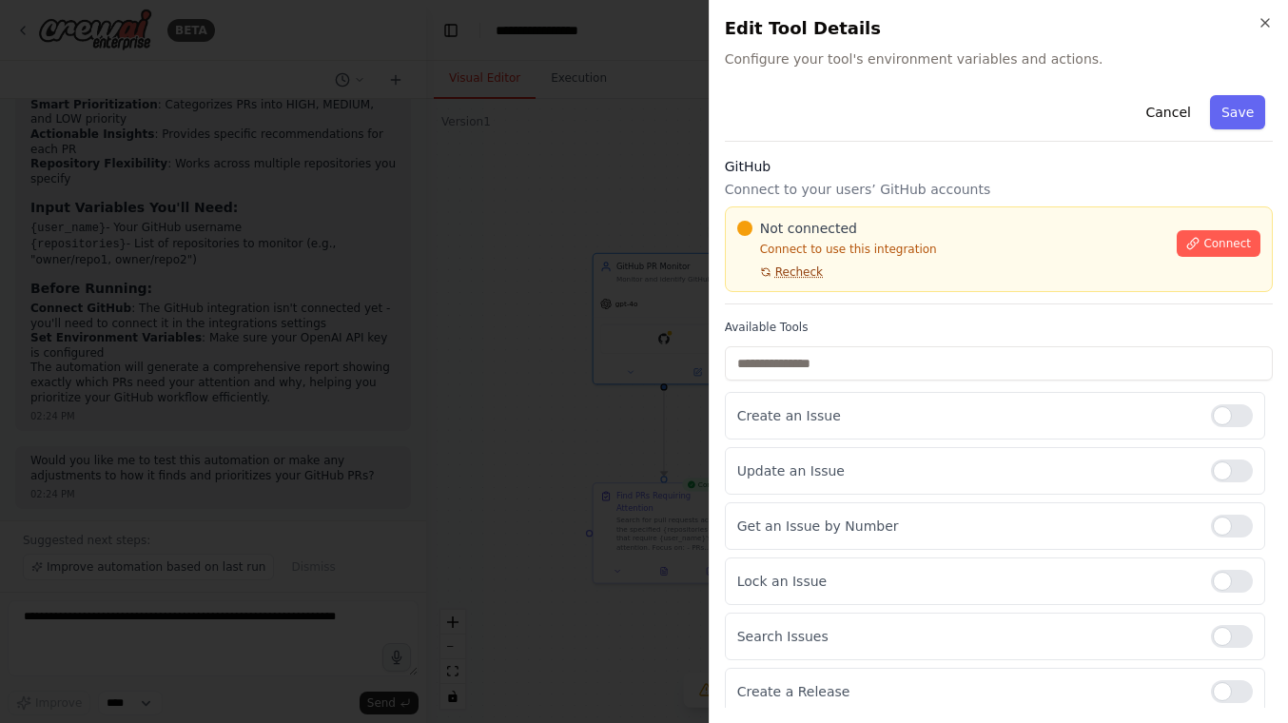
click at [799, 271] on span "Recheck" at bounding box center [799, 271] width 48 height 15
click at [1203, 249] on span "Connect" at bounding box center [1227, 243] width 48 height 15
click at [853, 210] on div "Not connected Connect to use this integration Recheck Connect" at bounding box center [999, 249] width 548 height 86
drag, startPoint x: 708, startPoint y: 351, endPoint x: 708, endPoint y: 401, distance: 49.5
click at [709, 401] on div "Close Edit Tool Details Configure your tool's environment variables and actions…" at bounding box center [998, 361] width 579 height 723
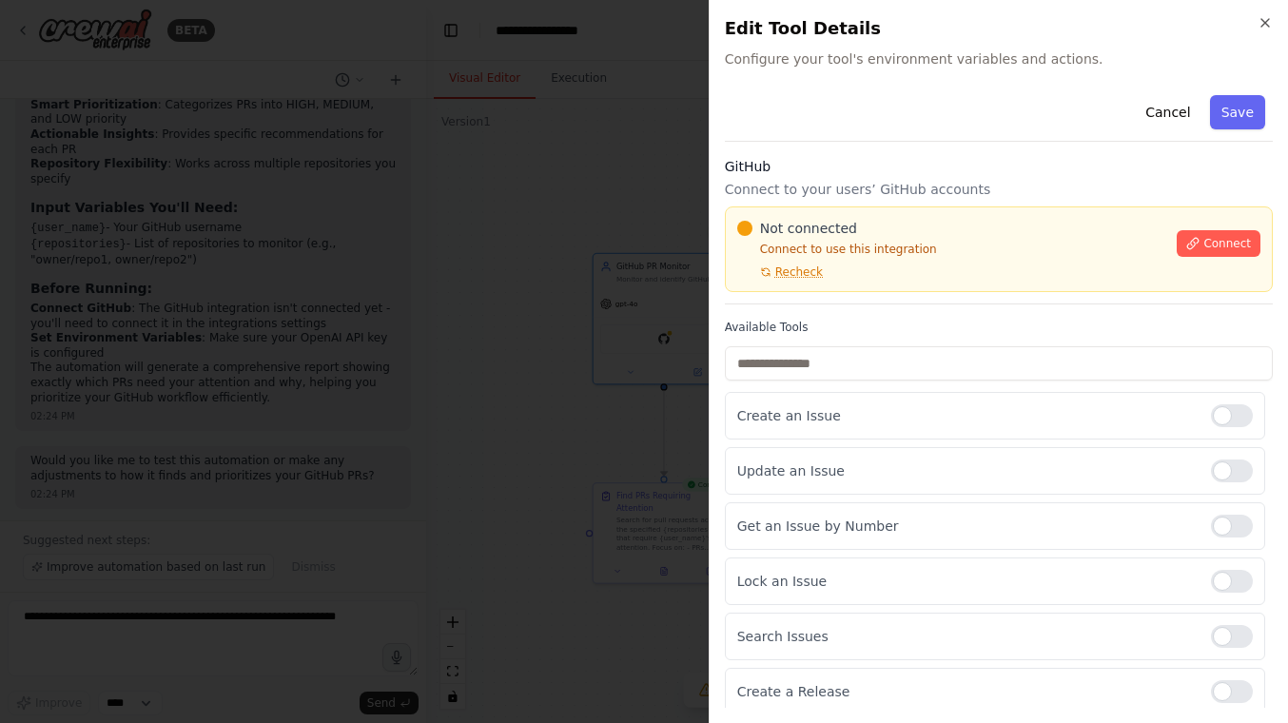
click at [709, 401] on div "Close Edit Tool Details Configure your tool's environment variables and actions…" at bounding box center [998, 361] width 579 height 723
click at [709, 459] on div "Close Edit Tool Details Configure your tool's environment variables and actions…" at bounding box center [998, 361] width 579 height 723
click at [863, 207] on div "Not connected Connect to use this integration Recheck Connect" at bounding box center [999, 249] width 548 height 86
click at [876, 194] on p "Connect to your users’ GitHub accounts" at bounding box center [999, 189] width 548 height 19
click at [975, 176] on div "GitHub Connect to your users’ GitHub accounts Not connected Connect to use this…" at bounding box center [999, 230] width 548 height 147
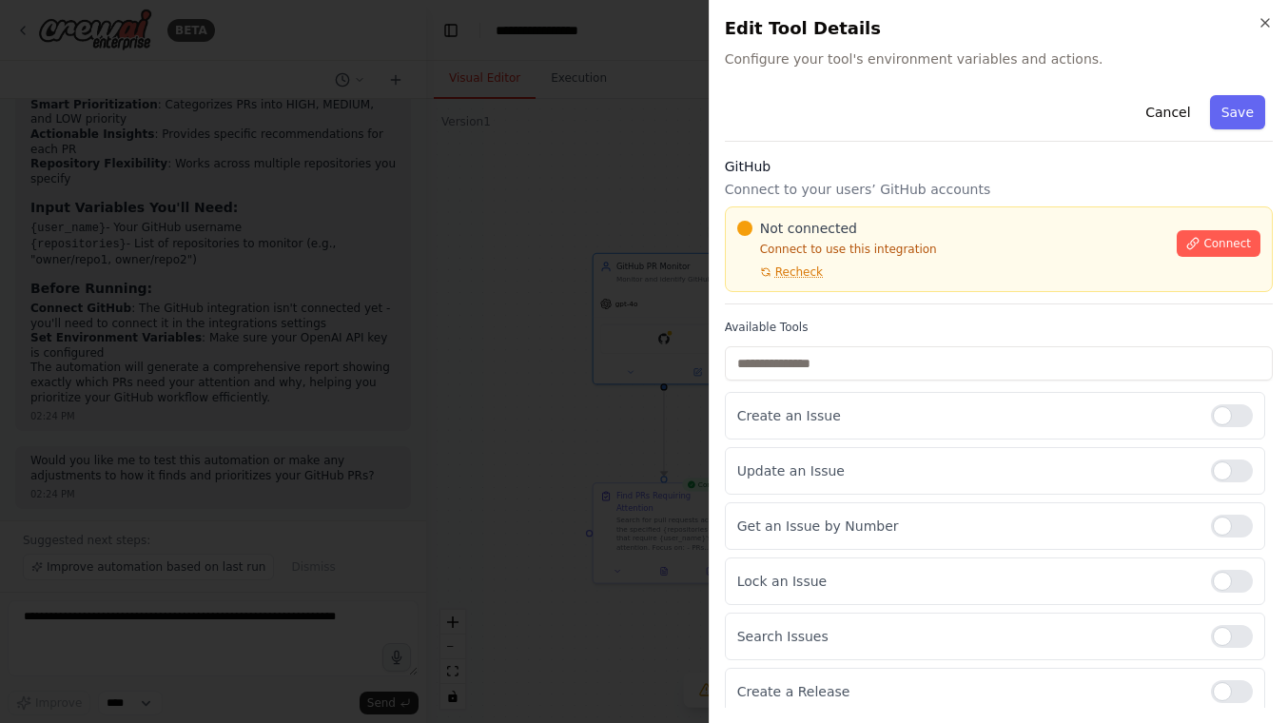
click at [976, 171] on h3 "GitHub" at bounding box center [999, 166] width 548 height 19
click at [645, 323] on div at bounding box center [644, 361] width 1288 height 723
